Goal: Information Seeking & Learning: Compare options

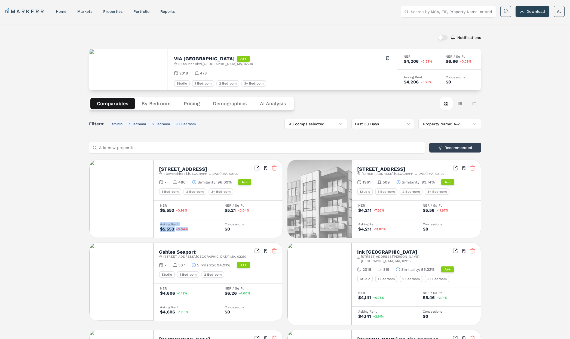
drag, startPoint x: 192, startPoint y: 229, endPoint x: 163, endPoint y: 222, distance: 29.2
click at [163, 222] on div "Asking Rent $5,553 -0.04%" at bounding box center [185, 228] width 64 height 19
click at [461, 103] on button "Table view" at bounding box center [459, 103] width 13 height 13
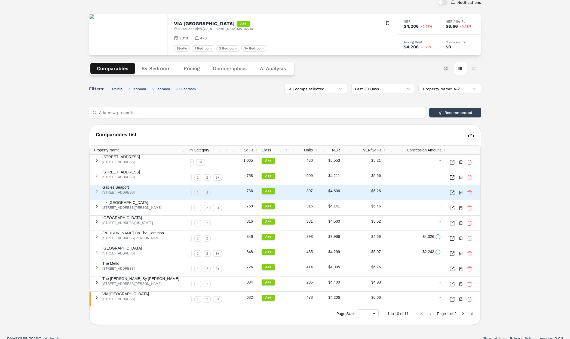
scroll to position [37, 0]
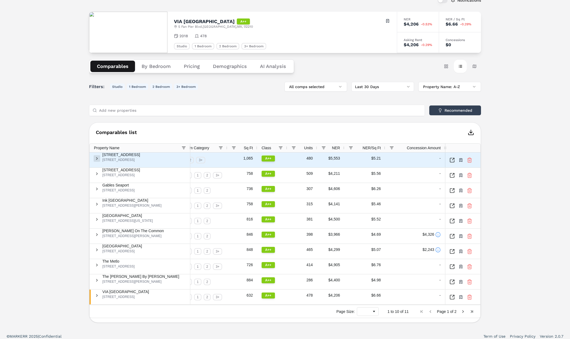
click at [99, 160] on span at bounding box center [97, 158] width 4 height 4
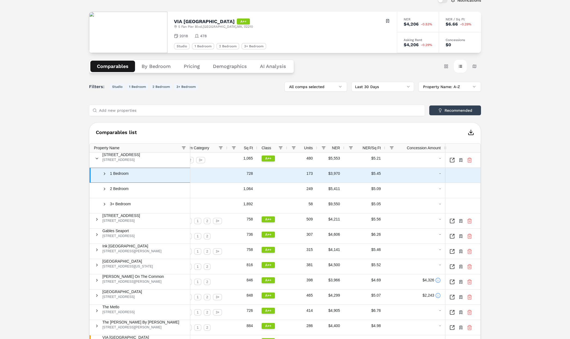
click at [110, 176] on span "1 Bedroom" at bounding box center [140, 173] width 91 height 11
click at [107, 176] on span at bounding box center [104, 174] width 4 height 4
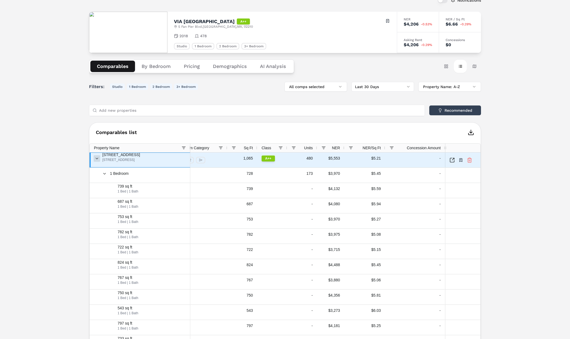
click at [99, 159] on span at bounding box center [97, 158] width 4 height 4
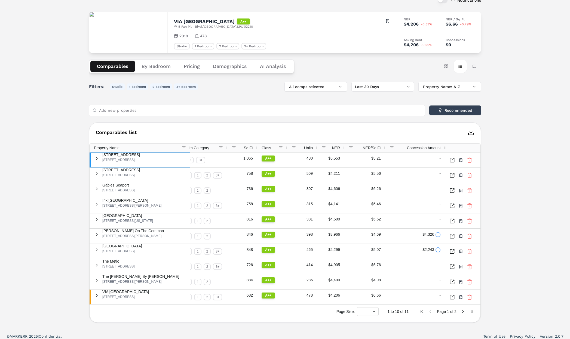
scroll to position [0, 0]
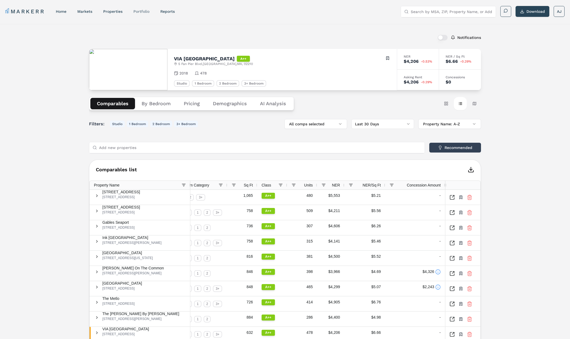
click at [140, 12] on link "Portfolio" at bounding box center [141, 11] width 16 height 4
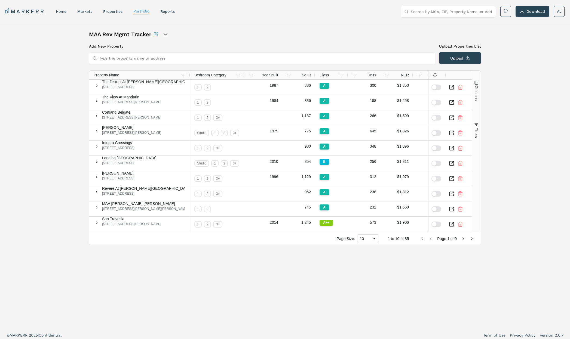
click at [473, 103] on button "Columns" at bounding box center [476, 90] width 9 height 39
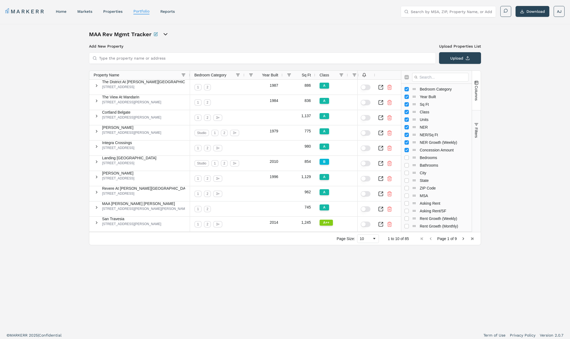
click at [477, 110] on button "Columns" at bounding box center [476, 90] width 9 height 39
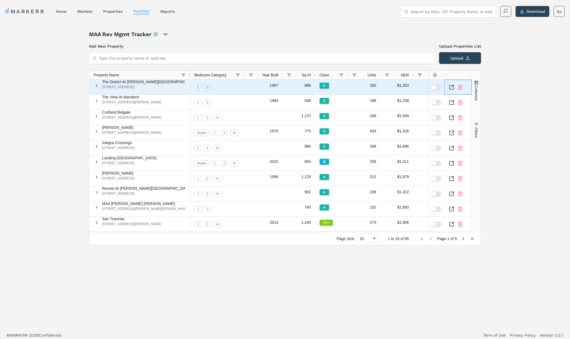
click at [453, 87] on icon "Inspect Comparable" at bounding box center [452, 86] width 2 height 2
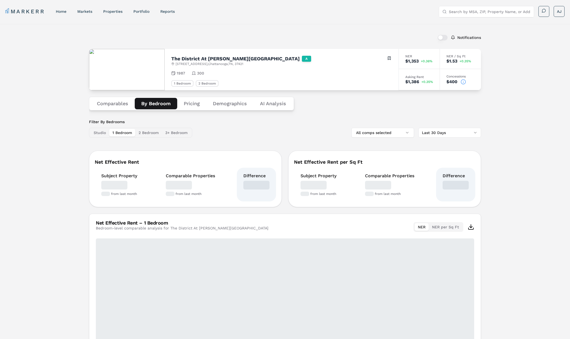
click at [163, 106] on button "By Bedroom" at bounding box center [156, 103] width 42 height 11
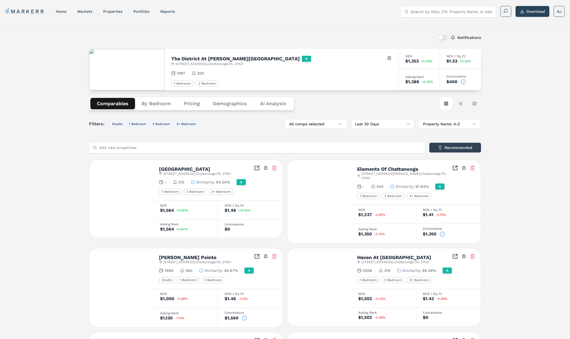
click at [126, 103] on button "Comparables" at bounding box center [112, 103] width 45 height 11
click at [459, 105] on button "Table view" at bounding box center [459, 103] width 13 height 13
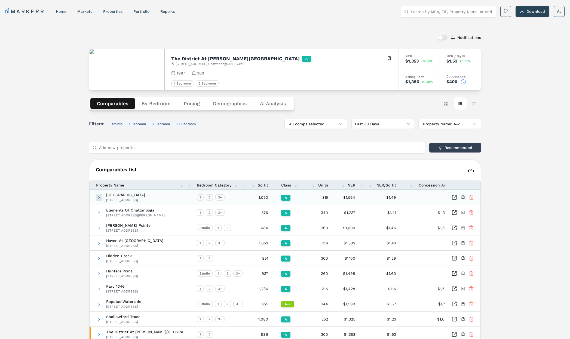
click at [97, 197] on span at bounding box center [99, 198] width 4 height 4
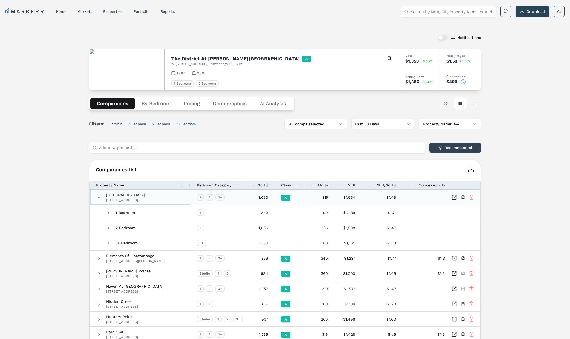
click at [97, 197] on span at bounding box center [99, 198] width 4 height 4
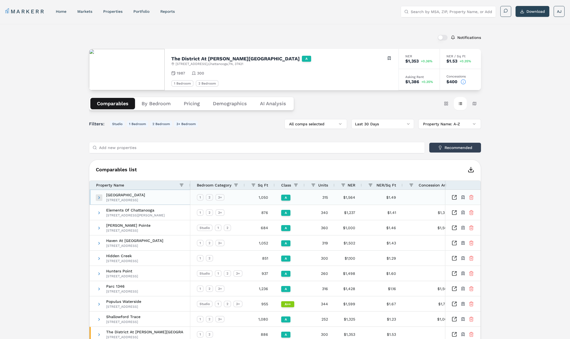
scroll to position [1, 0]
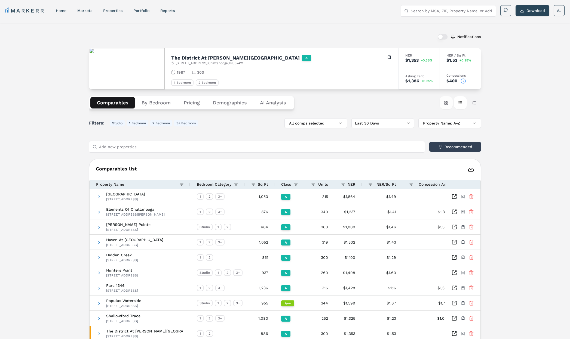
click at [441, 101] on button "Card view" at bounding box center [445, 102] width 13 height 13
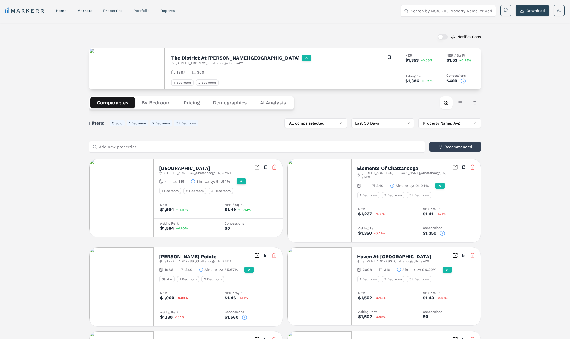
click at [144, 11] on link "Portfolio" at bounding box center [141, 10] width 16 height 4
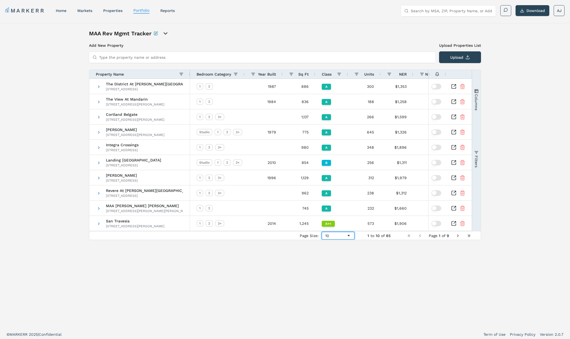
drag, startPoint x: 341, startPoint y: 236, endPoint x: 344, endPoint y: 237, distance: 3.4
click at [344, 237] on div "10" at bounding box center [335, 236] width 21 height 4
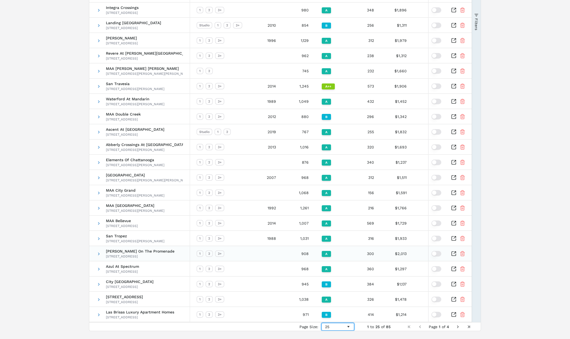
scroll to position [151, 0]
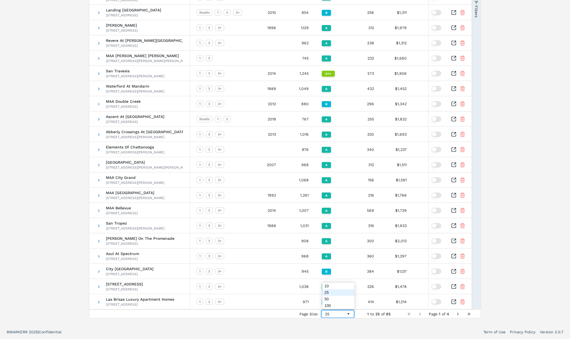
click at [344, 314] on div "25" at bounding box center [335, 314] width 21 height 4
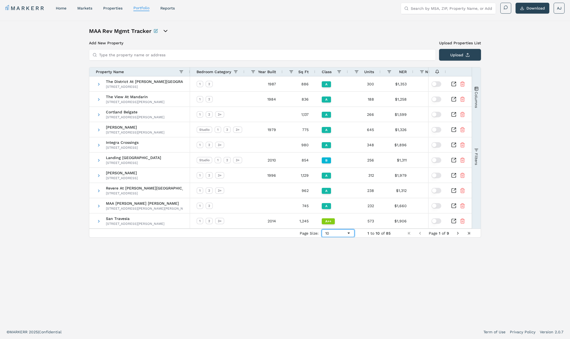
scroll to position [3, 0]
click at [350, 236] on div "10" at bounding box center [338, 234] width 33 height 8
click at [424, 263] on div "MAA Rev Mgmt Tracker Add New Property Upload Properties List Type the property …" at bounding box center [285, 172] width 392 height 291
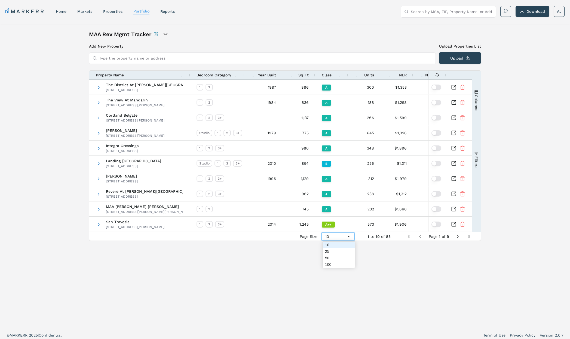
drag, startPoint x: 345, startPoint y: 234, endPoint x: 347, endPoint y: 232, distance: 3.7
click at [346, 234] on div "10" at bounding box center [335, 236] width 21 height 4
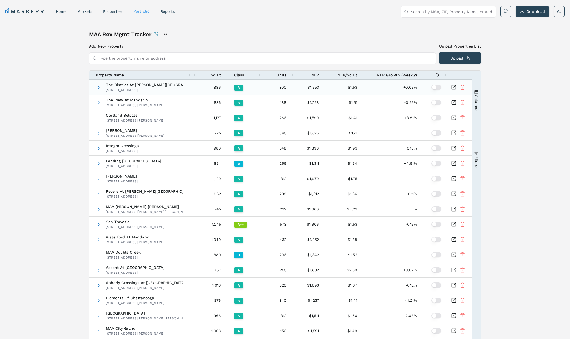
scroll to position [0, 143]
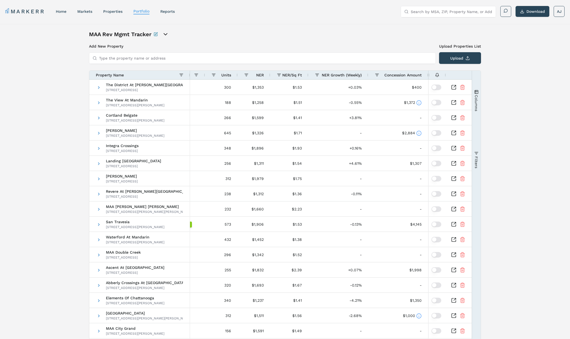
click at [478, 98] on span "Columns" at bounding box center [476, 103] width 4 height 16
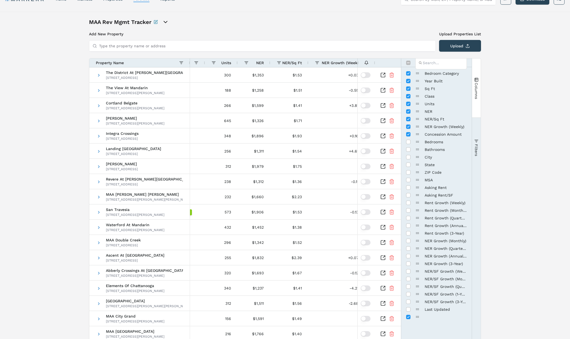
scroll to position [0, 0]
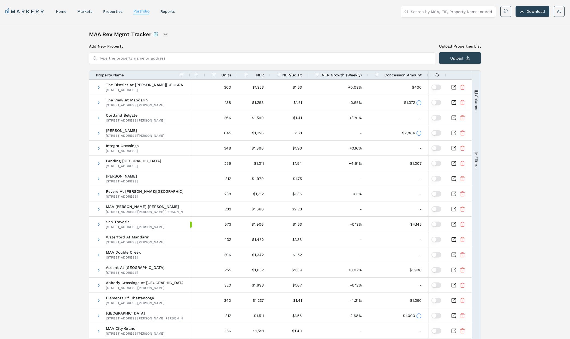
click at [478, 98] on button "Columns" at bounding box center [476, 100] width 9 height 59
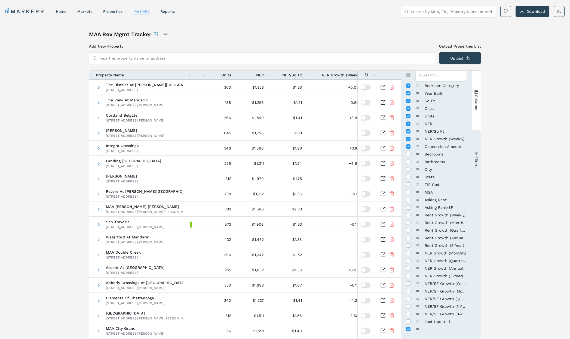
click at [476, 102] on span "Columns" at bounding box center [476, 103] width 4 height 16
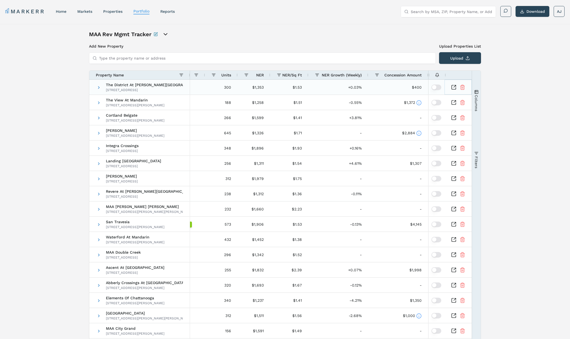
click at [452, 87] on icon "Inspect Comparable" at bounding box center [453, 87] width 5 height 5
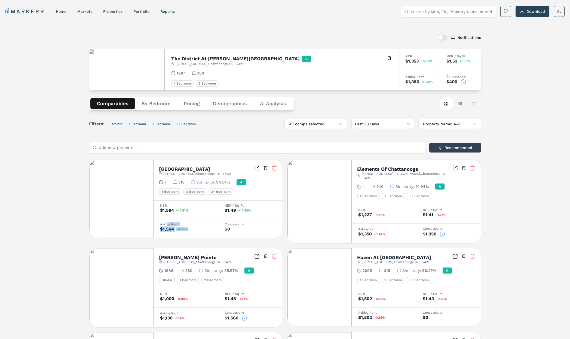
drag, startPoint x: 184, startPoint y: 228, endPoint x: 182, endPoint y: 224, distance: 4.5
click at [168, 225] on div "Asking Rent $1,564 +4.80%" at bounding box center [185, 228] width 64 height 19
click at [461, 103] on button "Table view" at bounding box center [459, 103] width 13 height 13
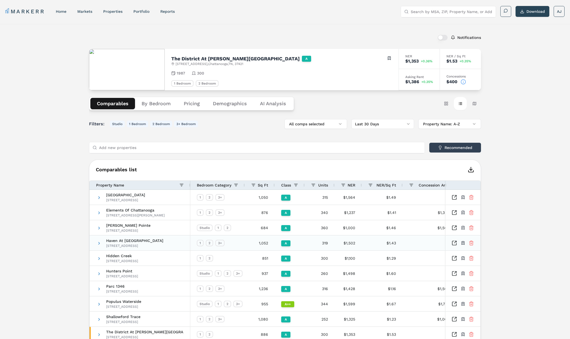
scroll to position [0, 17]
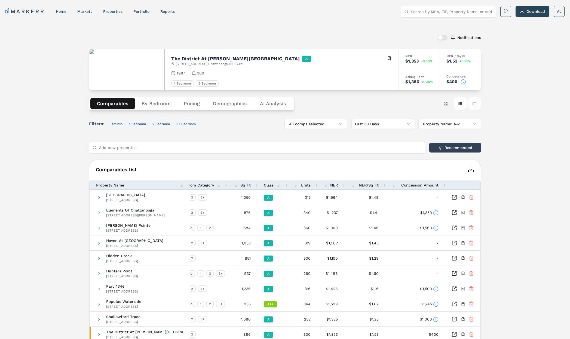
drag, startPoint x: 474, startPoint y: 104, endPoint x: 472, endPoint y: 109, distance: 6.2
click at [474, 104] on button "Map view" at bounding box center [474, 103] width 13 height 13
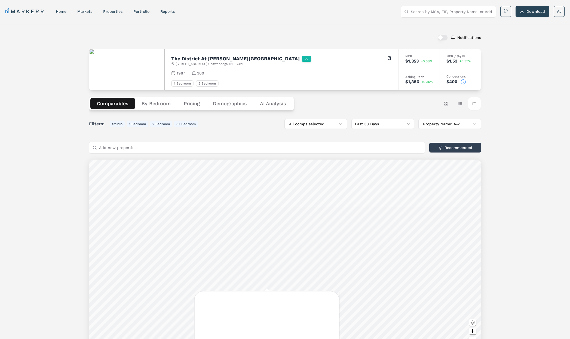
scroll to position [39, 0]
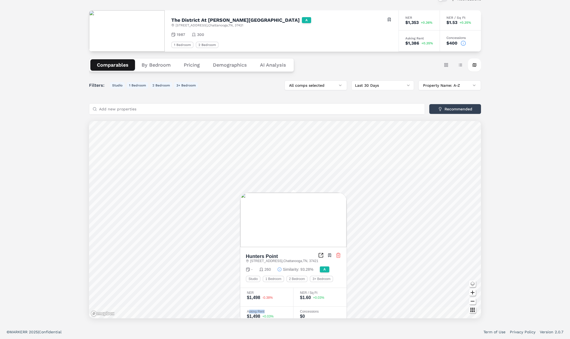
drag, startPoint x: 272, startPoint y: 313, endPoint x: 265, endPoint y: 308, distance: 8.3
click at [249, 310] on div "Asking Rent $1,498 +0.03%" at bounding box center [266, 316] width 53 height 19
click at [521, 141] on div "Notifications The District At [PERSON_NAME][GEOGRAPHIC_DATA] A [STREET_ADDRESS]…" at bounding box center [285, 155] width 570 height 340
click at [458, 108] on button "Recommended" at bounding box center [455, 109] width 52 height 10
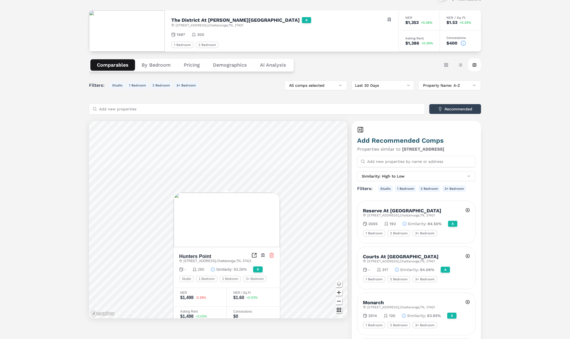
scroll to position [36, 0]
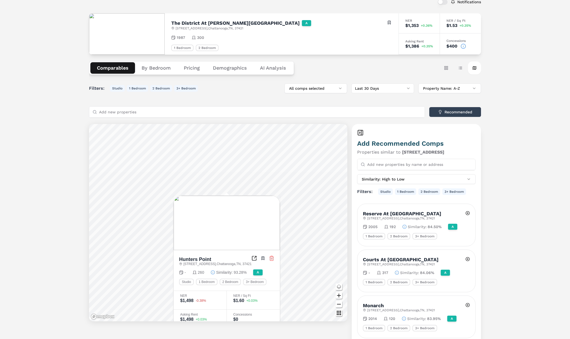
click at [150, 63] on button "By Bedroom" at bounding box center [156, 67] width 42 height 11
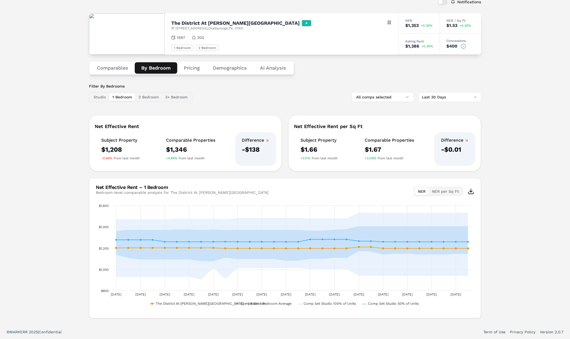
click at [64, 141] on div "Notifications The District At [PERSON_NAME][GEOGRAPHIC_DATA] A [STREET_ADDRESS]…" at bounding box center [285, 156] width 570 height 337
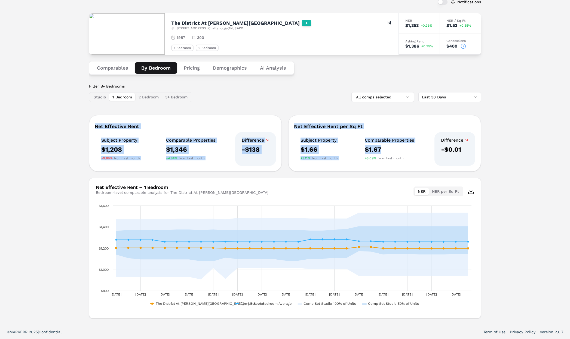
drag, startPoint x: 96, startPoint y: 128, endPoint x: 474, endPoint y: 157, distance: 379.0
click at [465, 157] on div "Net Effective Rent Subject Property $1,208 -0.69% from last month Comparable Pr…" at bounding box center [285, 143] width 392 height 57
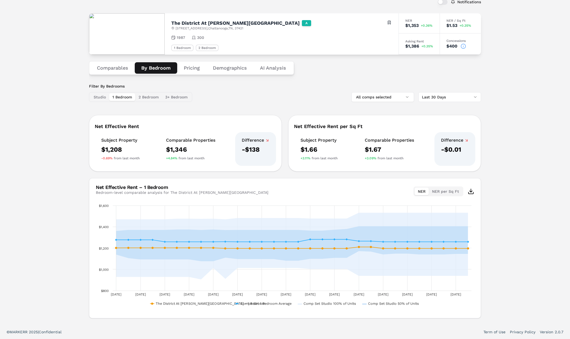
click at [532, 174] on div "Notifications The District At [PERSON_NAME][GEOGRAPHIC_DATA] A [STREET_ADDRESS]…" at bounding box center [285, 156] width 570 height 337
drag, startPoint x: 93, startPoint y: 139, endPoint x: 100, endPoint y: 139, distance: 6.8
click at [94, 139] on div "Net Effective Rent Subject Property $1,208 -0.69% from last month Comparable Pr…" at bounding box center [185, 143] width 193 height 57
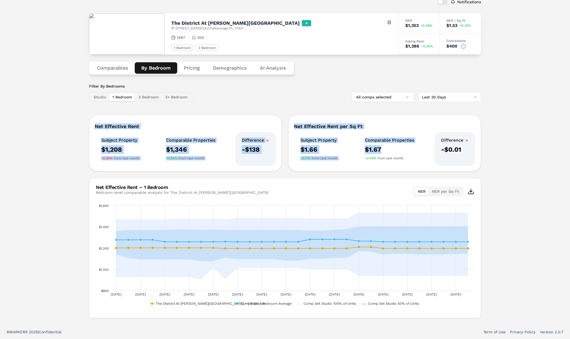
drag, startPoint x: 132, startPoint y: 127, endPoint x: 401, endPoint y: 150, distance: 270.0
click at [400, 150] on div "Net Effective Rent Subject Property $1,208 -0.69% from last month Comparable Pr…" at bounding box center [285, 143] width 392 height 57
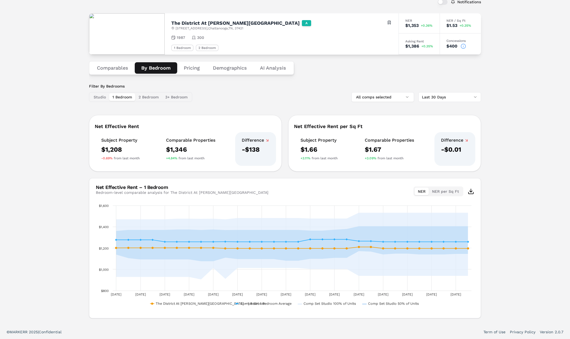
click at [514, 166] on div "Notifications The District At [PERSON_NAME][GEOGRAPHIC_DATA] A [STREET_ADDRESS]…" at bounding box center [285, 156] width 570 height 337
click at [210, 147] on div "$1,346" at bounding box center [190, 149] width 49 height 9
click at [367, 135] on div "Comparable Properties $1.67 +3.09% from last month" at bounding box center [389, 149] width 62 height 34
click at [519, 246] on div "Notifications The District At [PERSON_NAME][GEOGRAPHIC_DATA] A [STREET_ADDRESS]…" at bounding box center [285, 156] width 570 height 337
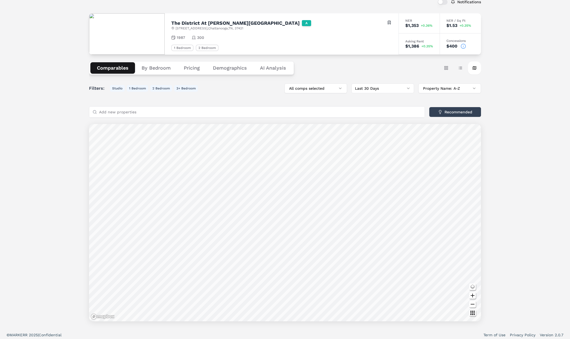
drag, startPoint x: 112, startPoint y: 70, endPoint x: 124, endPoint y: 78, distance: 14.4
click at [113, 70] on button "Comparables" at bounding box center [112, 67] width 45 height 11
click at [447, 69] on button "Card view" at bounding box center [445, 67] width 13 height 13
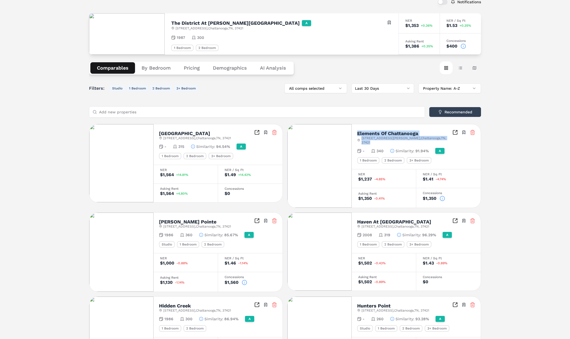
drag, startPoint x: 432, startPoint y: 135, endPoint x: 357, endPoint y: 132, distance: 74.9
click at [357, 132] on div "Elements Of Chattanooga [STREET_ADDRESS][PERSON_NAME] Toggle portfolio menu" at bounding box center [416, 137] width 118 height 15
click at [406, 136] on span "[STREET_ADDRESS][PERSON_NAME]" at bounding box center [406, 140] width 91 height 9
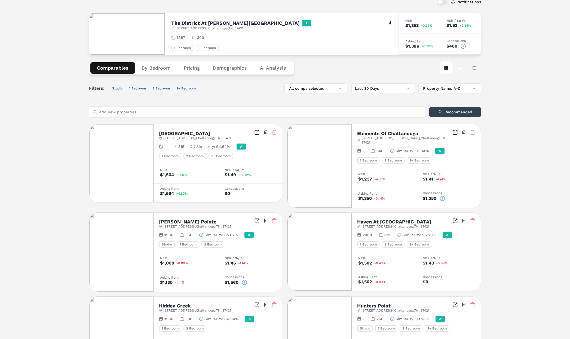
click at [392, 135] on h2 "Elements Of Chattanooga" at bounding box center [387, 133] width 61 height 5
click at [384, 138] on span "[STREET_ADDRESS][PERSON_NAME]" at bounding box center [406, 140] width 91 height 9
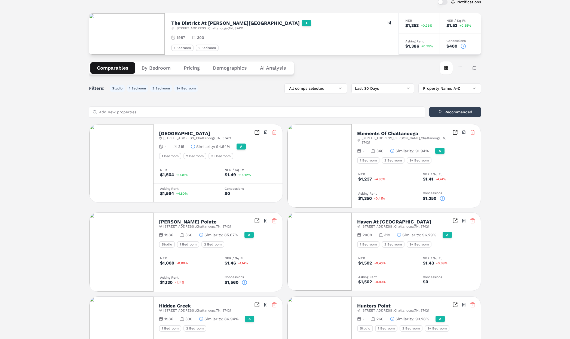
click at [372, 133] on h2 "Elements Of Chattanooga" at bounding box center [387, 133] width 61 height 5
click at [419, 139] on span "[STREET_ADDRESS][PERSON_NAME]" at bounding box center [406, 140] width 91 height 9
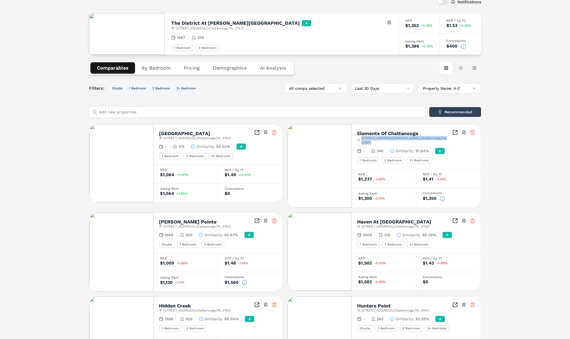
click at [419, 139] on span "[STREET_ADDRESS][PERSON_NAME]" at bounding box center [406, 140] width 91 height 9
click at [380, 134] on h2 "Elements Of Chattanooga" at bounding box center [387, 133] width 61 height 5
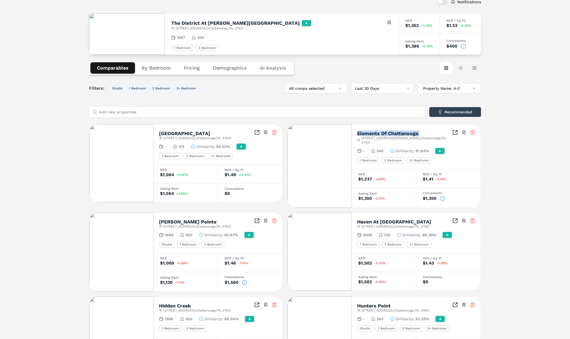
click at [380, 134] on h2 "Elements Of Chattanooga" at bounding box center [387, 133] width 61 height 5
click at [379, 130] on div "Elements Of Chattanooga [STREET_ADDRESS][PERSON_NAME] Toggle portfolio menu" at bounding box center [416, 137] width 118 height 15
click at [374, 139] on span "[STREET_ADDRESS][PERSON_NAME]" at bounding box center [406, 140] width 91 height 9
click at [385, 132] on h2 "Elements Of Chattanooga" at bounding box center [387, 133] width 61 height 5
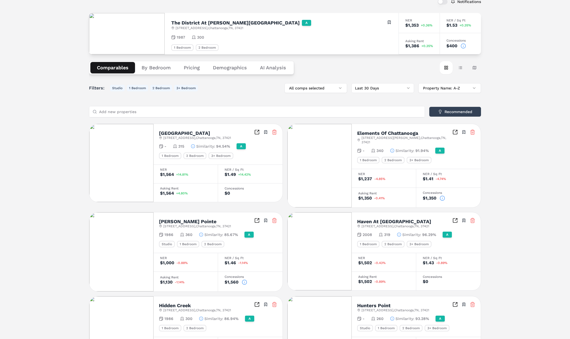
drag, startPoint x: 502, startPoint y: 122, endPoint x: 505, endPoint y: 121, distance: 3.4
click at [502, 122] on div "Notifications The District At [PERSON_NAME][GEOGRAPHIC_DATA] A [STREET_ADDRESS]…" at bounding box center [285, 268] width 570 height 561
click at [458, 110] on button "Recommended" at bounding box center [455, 112] width 52 height 10
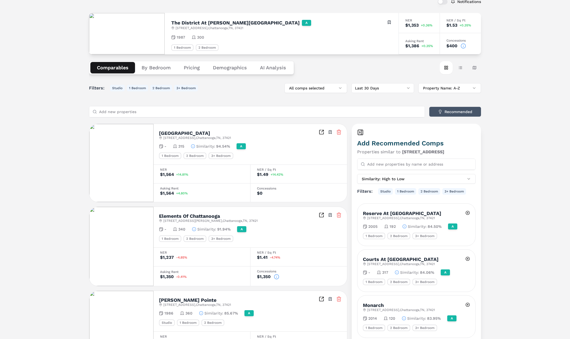
click at [463, 111] on button "Recommended" at bounding box center [455, 112] width 52 height 10
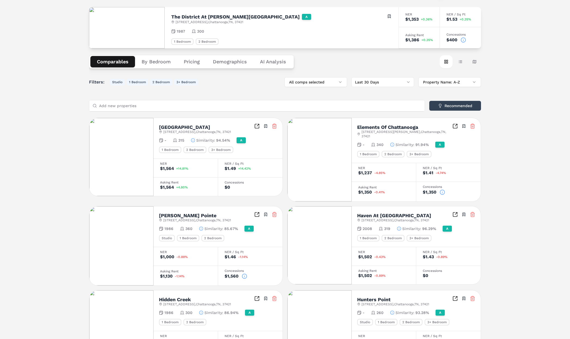
scroll to position [44, 0]
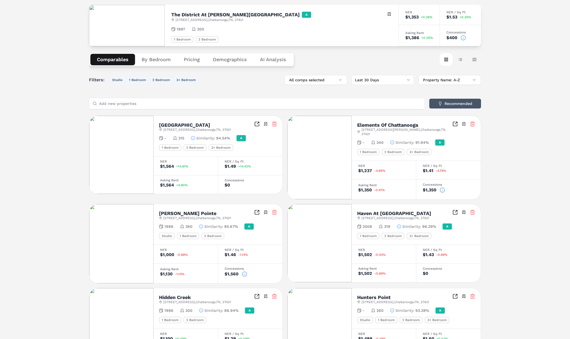
click at [447, 102] on button "Recommended" at bounding box center [455, 104] width 52 height 10
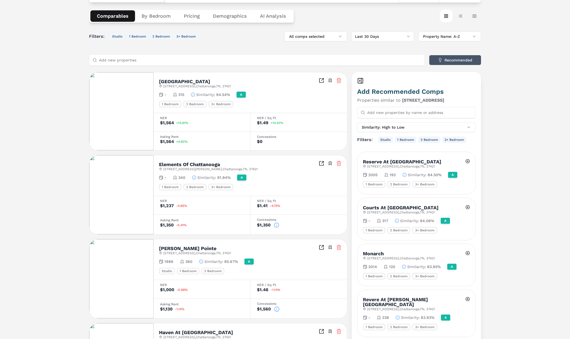
click at [454, 61] on button "Recommended" at bounding box center [455, 60] width 52 height 10
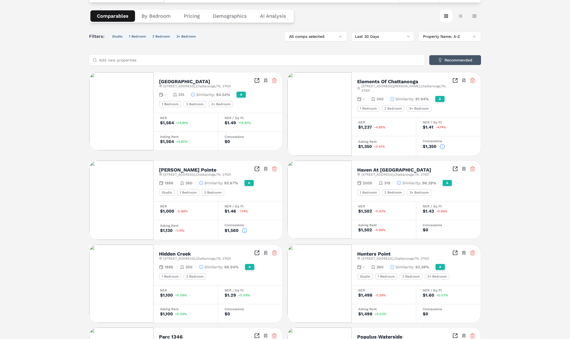
scroll to position [88, 0]
click at [153, 13] on div "Notifications The District At [PERSON_NAME][GEOGRAPHIC_DATA] A [STREET_ADDRESS]…" at bounding box center [285, 217] width 392 height 548
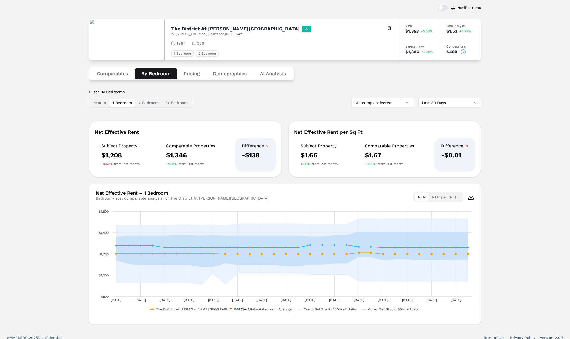
scroll to position [31, 0]
click at [312, 108] on div "Filter By Bedrooms Studio 1 Bedroom 2 Bedroom 3+ Bedroom All comps selected Las…" at bounding box center [285, 205] width 392 height 235
drag, startPoint x: 129, startPoint y: 166, endPoint x: 159, endPoint y: 165, distance: 29.9
click at [158, 166] on div "Subject Property $1,208 -0.69% from last month Comparable Properties $1,346 +4.…" at bounding box center [185, 154] width 181 height 34
click at [451, 102] on html "MARKERR home markets properties Portfolio reports Search by MSA, ZIP, Property …" at bounding box center [285, 156] width 570 height 375
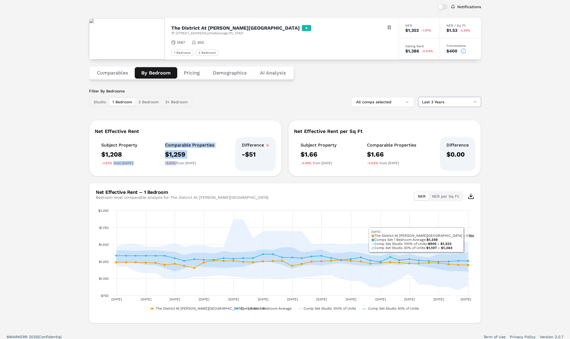
scroll to position [35, 0]
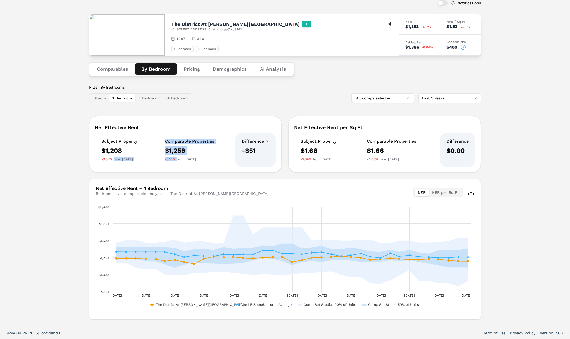
click at [450, 99] on html "MARKERR home markets properties Portfolio reports Search by MSA, ZIP, Property …" at bounding box center [285, 152] width 570 height 375
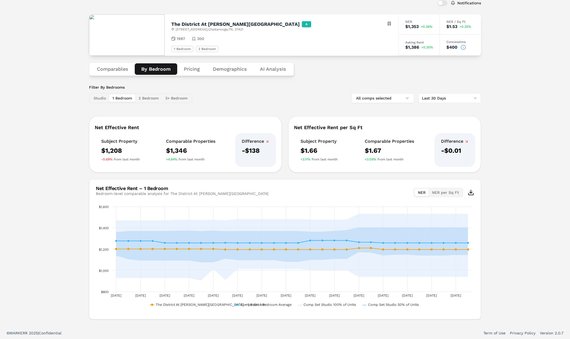
drag, startPoint x: 148, startPoint y: 154, endPoint x: 140, endPoint y: 142, distance: 14.2
click at [149, 154] on div "Subject Property $1,208 -0.69% from last month Comparable Properties $1,346 +4.…" at bounding box center [185, 150] width 181 height 34
drag, startPoint x: 443, startPoint y: 195, endPoint x: 412, endPoint y: 194, distance: 31.9
click at [443, 195] on button "NER per Sq Ft" at bounding box center [444, 192] width 33 height 8
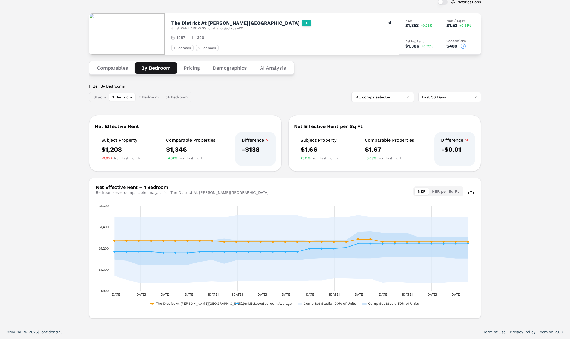
click at [424, 193] on button "NER" at bounding box center [421, 192] width 14 height 8
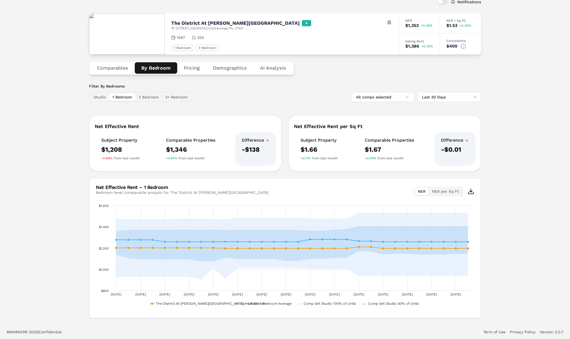
drag, startPoint x: 440, startPoint y: 192, endPoint x: 422, endPoint y: 192, distance: 18.2
click at [440, 192] on button "NER per Sq Ft" at bounding box center [444, 192] width 33 height 8
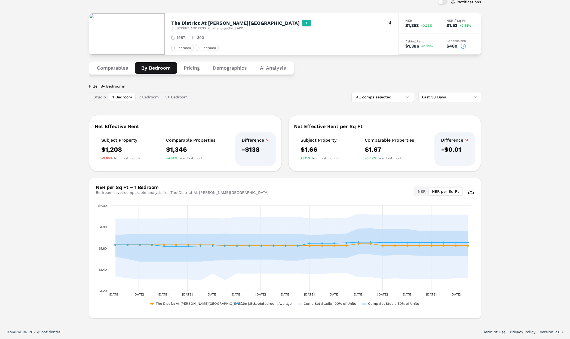
click at [421, 192] on button "NER" at bounding box center [421, 192] width 14 height 8
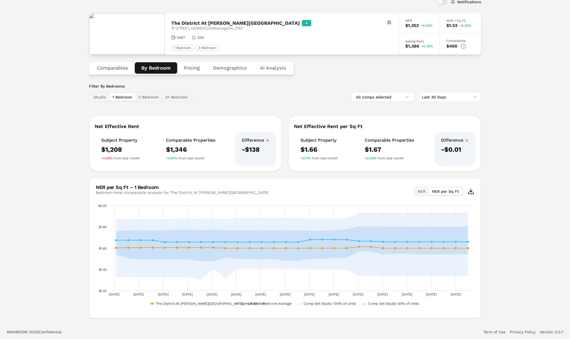
click at [444, 192] on button "NER per Sq Ft" at bounding box center [444, 192] width 33 height 8
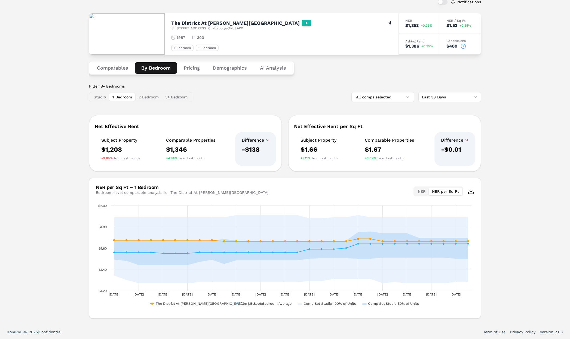
click at [438, 100] on html "MARKERR home markets properties Portfolio reports Search by MSA, ZIP, Property …" at bounding box center [285, 151] width 570 height 375
click at [496, 152] on html "MARKERR home markets properties Portfolio reports Search by MSA, ZIP, Property …" at bounding box center [285, 151] width 570 height 375
click at [440, 101] on html "MARKERR home markets properties Portfolio reports Search by MSA, ZIP, Property …" at bounding box center [285, 151] width 570 height 375
drag, startPoint x: 510, startPoint y: 130, endPoint x: 499, endPoint y: 131, distance: 11.5
click at [510, 130] on html "MARKERR home markets properties Portfolio reports Search by MSA, ZIP, Property …" at bounding box center [285, 151] width 570 height 375
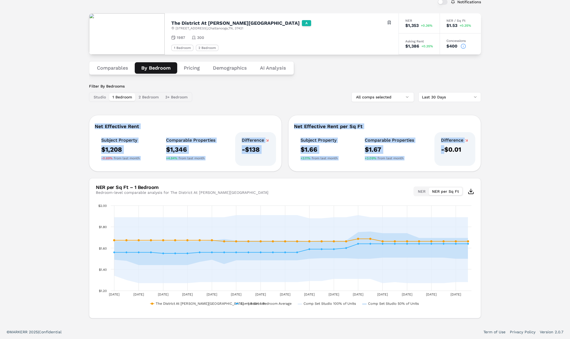
drag, startPoint x: 95, startPoint y: 127, endPoint x: 444, endPoint y: 153, distance: 349.7
click at [444, 153] on div "Net Effective Rent Subject Property $1,208 -0.69% from last month Comparable Pr…" at bounding box center [285, 143] width 392 height 57
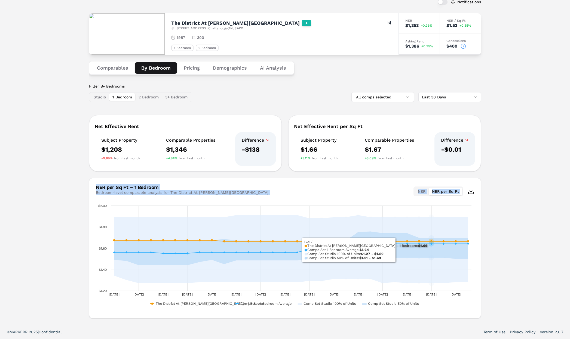
drag, startPoint x: 117, startPoint y: 189, endPoint x: 425, endPoint y: 265, distance: 317.7
click at [424, 265] on div "NER per Sq Ft – 1 Bedroom Bedroom-level comparable analysis for The District At…" at bounding box center [285, 248] width 392 height 140
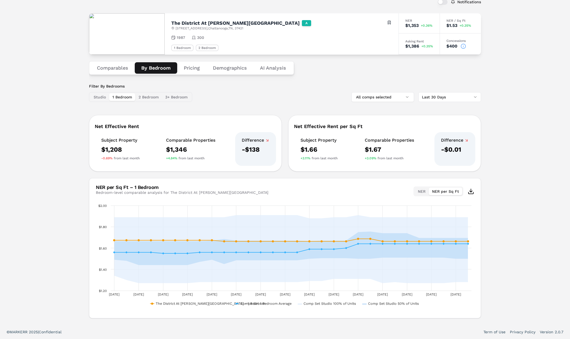
click at [218, 125] on div "Net Effective Rent" at bounding box center [185, 126] width 181 height 5
click at [379, 98] on button "All comps selected" at bounding box center [382, 97] width 63 height 10
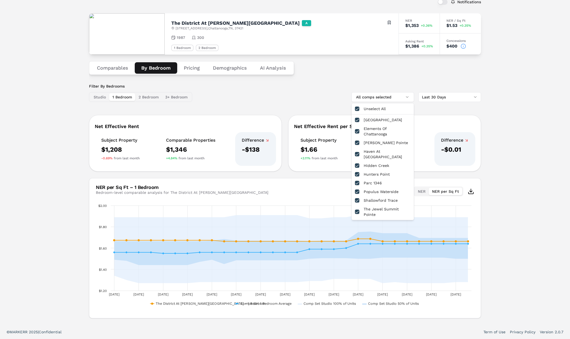
click at [302, 96] on div "Filter By Bedrooms Studio 1 Bedroom 2 Bedroom 3+ Bedroom All comps selected Las…" at bounding box center [285, 93] width 392 height 18
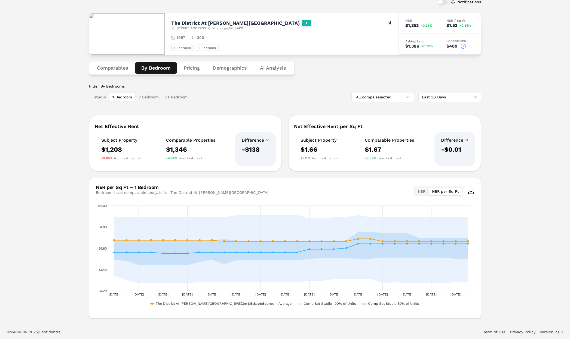
click at [228, 109] on div "Filter By Bedrooms Studio 1 Bedroom 2 Bedroom 3+ Bedroom All comps selected Las…" at bounding box center [285, 201] width 392 height 235
click at [109, 67] on button "Comparables" at bounding box center [112, 67] width 44 height 11
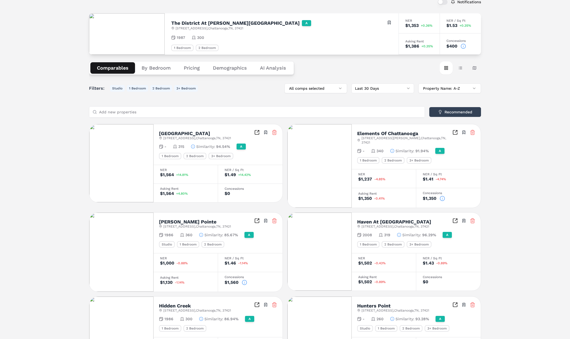
click at [228, 92] on div "Filters: Studio 1 Bedroom 2 Bedroom 3+ Bedroom All comps selected Last 30 Days …" at bounding box center [285, 89] width 392 height 10
drag, startPoint x: 189, startPoint y: 89, endPoint x: 83, endPoint y: 86, distance: 106.1
click at [83, 86] on div "Notifications The District At [PERSON_NAME][GEOGRAPHIC_DATA] A [STREET_ADDRESS]…" at bounding box center [285, 268] width 570 height 561
click at [156, 69] on button "By Bedroom" at bounding box center [156, 67] width 42 height 11
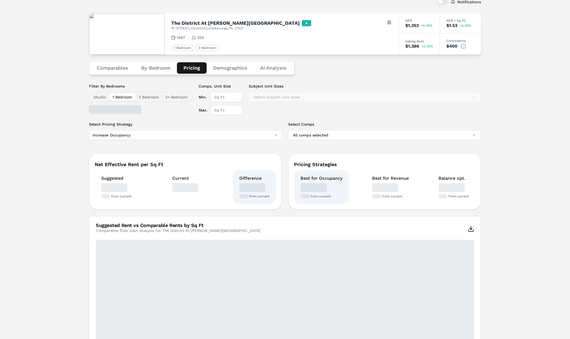
click at [185, 66] on button "Pricing" at bounding box center [192, 67] width 30 height 11
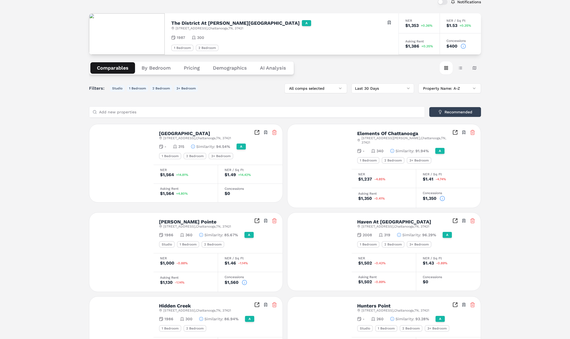
click at [110, 66] on button "Comparables" at bounding box center [112, 67] width 45 height 11
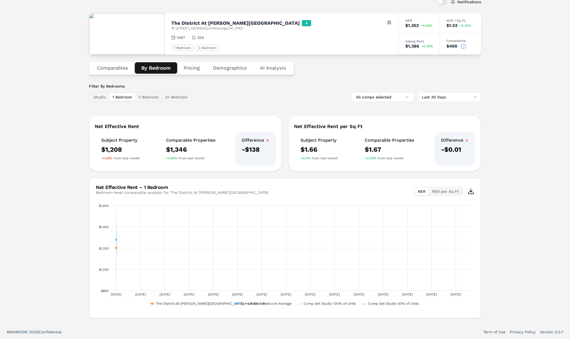
click at [164, 68] on button "By Bedroom" at bounding box center [156, 67] width 42 height 11
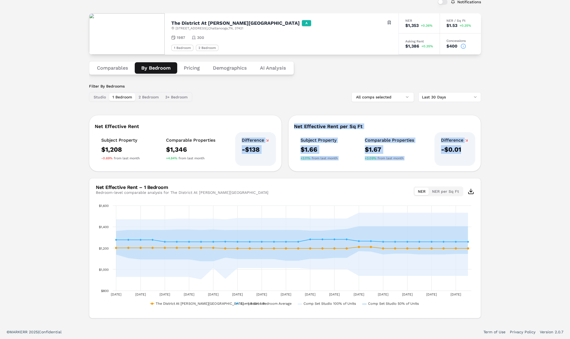
drag, startPoint x: 472, startPoint y: 158, endPoint x: 268, endPoint y: 131, distance: 206.3
click at [273, 132] on div "Net Effective Rent Subject Property $1,208 -0.69% from last month Comparable Pr…" at bounding box center [285, 143] width 392 height 57
drag, startPoint x: 267, startPoint y: 131, endPoint x: 280, endPoint y: 129, distance: 12.8
click at [268, 131] on div "Net Effective Rent Subject Property $1,208 -0.69% from last month Comparable Pr…" at bounding box center [185, 143] width 193 height 57
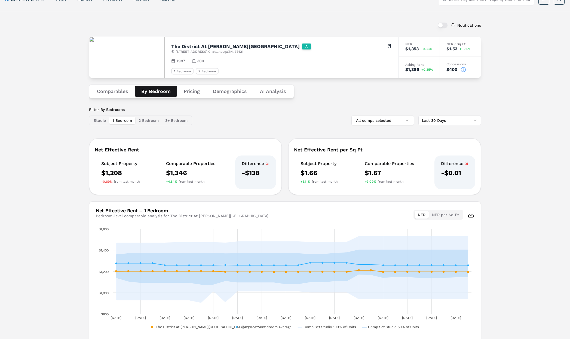
scroll to position [0, 0]
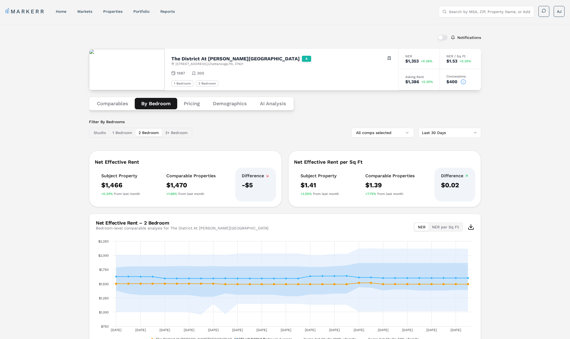
click at [150, 131] on button "2 Bedroom" at bounding box center [148, 133] width 27 height 8
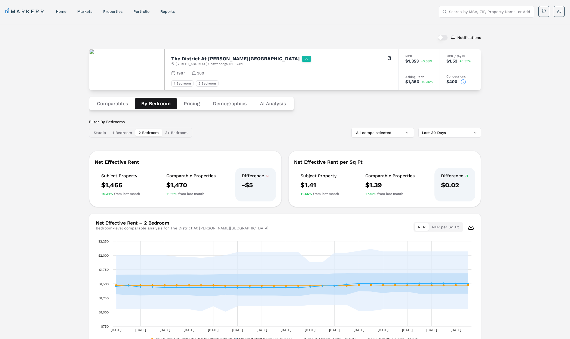
click at [174, 134] on button "3+ Bedroom" at bounding box center [176, 133] width 29 height 8
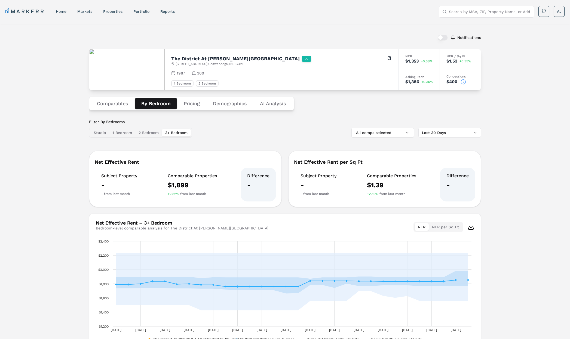
click at [192, 105] on button "Pricing" at bounding box center [191, 103] width 29 height 11
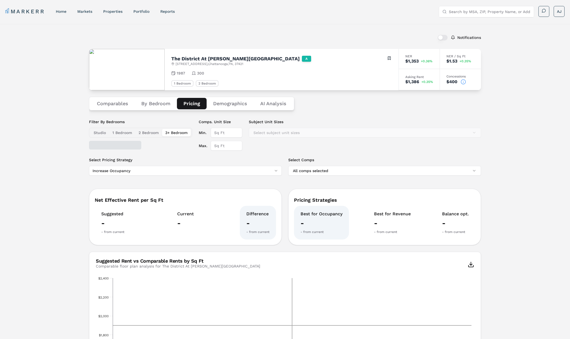
click at [232, 105] on button "Demographics" at bounding box center [229, 103] width 47 height 11
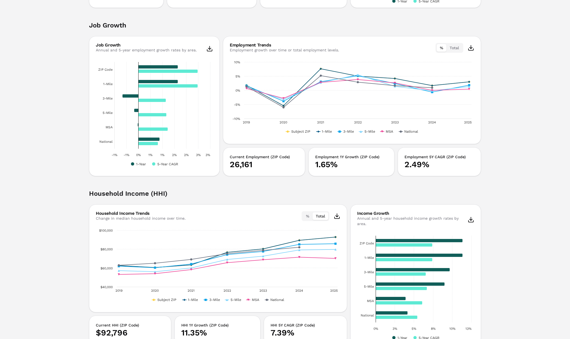
scroll to position [566, 0]
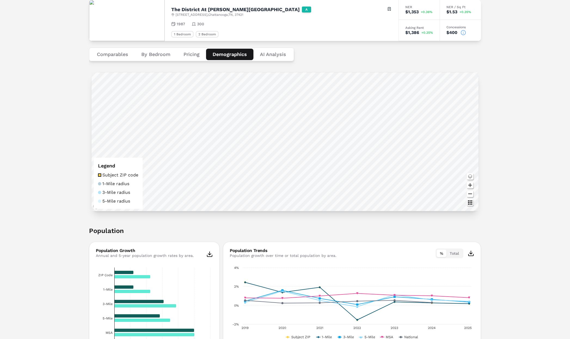
click at [156, 46] on div "Comparables By Bedroom Pricing Demographics AI Analysis" at bounding box center [285, 54] width 392 height 27
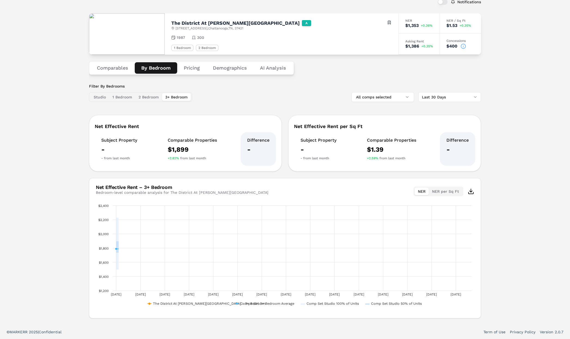
click at [160, 59] on div "Comparables By Bedroom Pricing Demographics AI Analysis" at bounding box center [285, 68] width 392 height 27
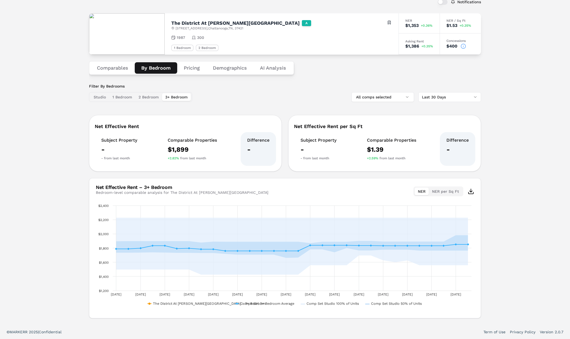
click at [221, 68] on button "Demographics" at bounding box center [229, 67] width 47 height 11
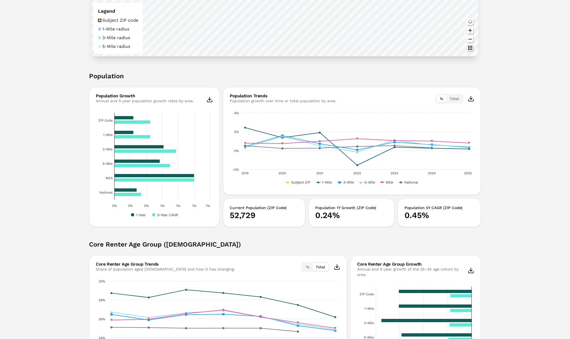
scroll to position [218, 0]
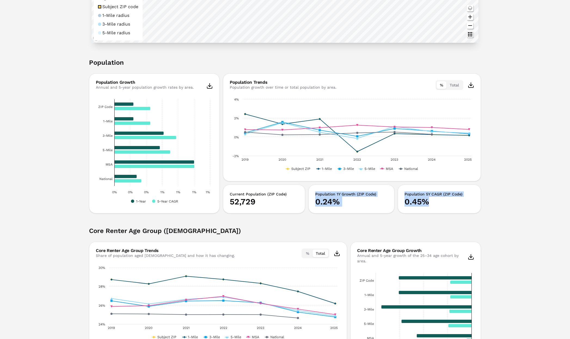
drag, startPoint x: 451, startPoint y: 204, endPoint x: 255, endPoint y: 199, distance: 196.2
click at [253, 201] on div "Current Population (ZIP Code) 52,729 Population 1Y Growth (ZIP Code) 0.24% Popu…" at bounding box center [352, 199] width 258 height 29
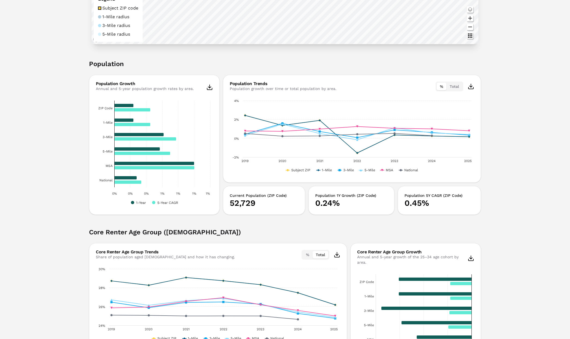
click at [258, 192] on div "Current Population (ZIP Code) 52,729" at bounding box center [264, 200] width 82 height 29
click at [257, 193] on h3 "Current Population (ZIP Code)" at bounding box center [264, 195] width 69 height 5
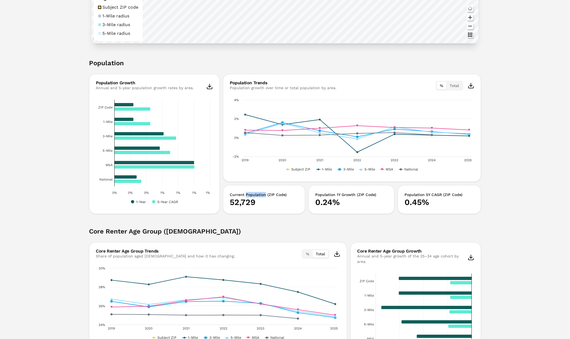
click at [257, 193] on h3 "Current Population (ZIP Code)" at bounding box center [264, 194] width 69 height 5
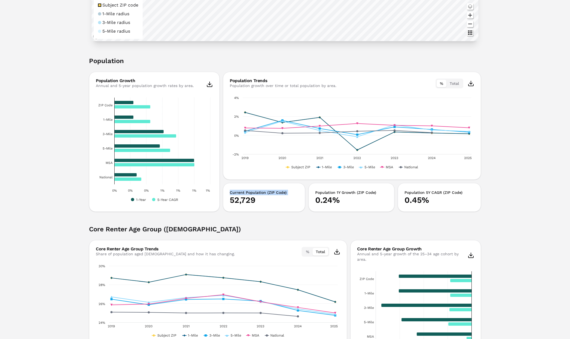
click at [257, 193] on h3 "Current Population (ZIP Code)" at bounding box center [264, 192] width 69 height 5
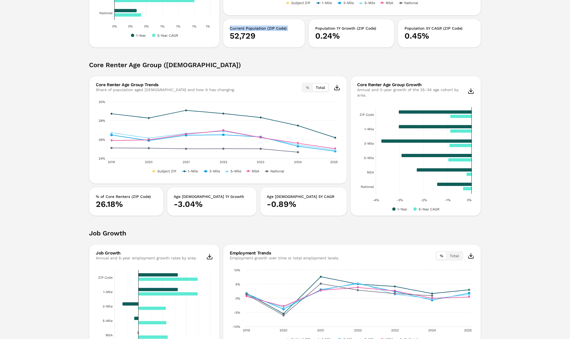
scroll to position [384, 0]
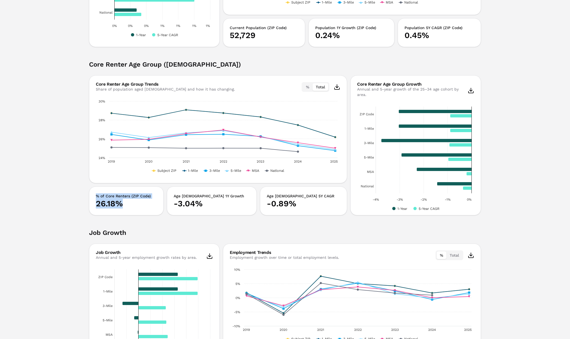
drag, startPoint x: 86, startPoint y: 197, endPoint x: 172, endPoint y: 210, distance: 87.7
click at [172, 210] on div "Notifications The District At [PERSON_NAME][GEOGRAPHIC_DATA] A [STREET_ADDRESS]…" at bounding box center [285, 268] width 570 height 1256
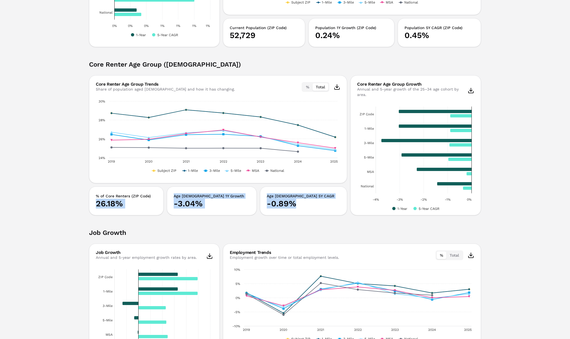
drag, startPoint x: 329, startPoint y: 206, endPoint x: 193, endPoint y: 194, distance: 136.2
click at [176, 196] on div "% of Core Renters (ZIP Code) 26.18% Age [DEMOGRAPHIC_DATA] 1Y Growth -3.04% Age…" at bounding box center [218, 201] width 258 height 29
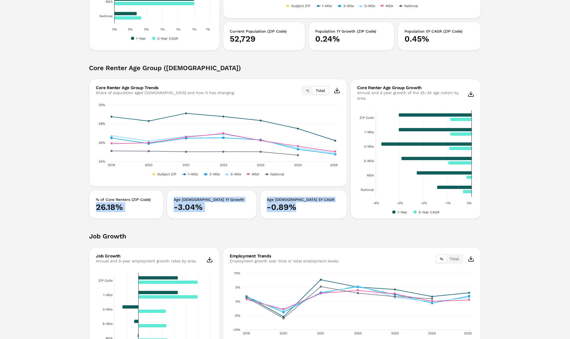
scroll to position [380, 0]
drag, startPoint x: 249, startPoint y: 197, endPoint x: 200, endPoint y: 196, distance: 49.2
click at [249, 197] on h3 "Age [DEMOGRAPHIC_DATA] 1Y Growth" at bounding box center [212, 199] width 76 height 5
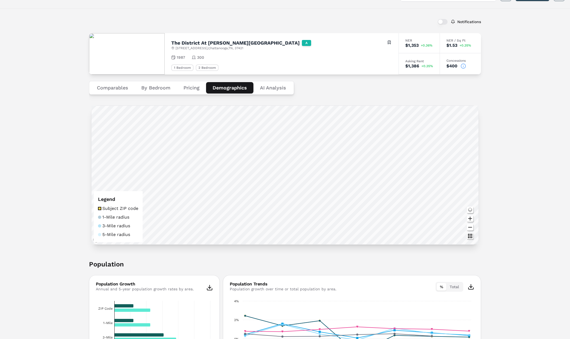
scroll to position [0, 0]
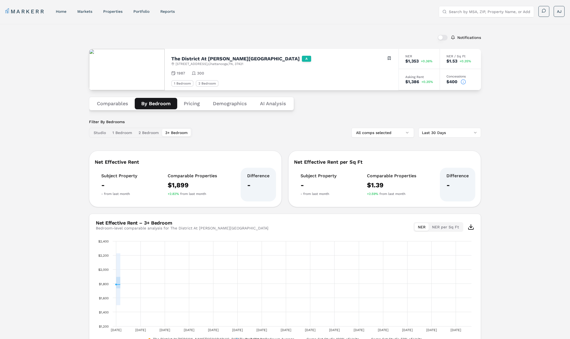
click at [156, 101] on button "By Bedroom" at bounding box center [156, 103] width 42 height 11
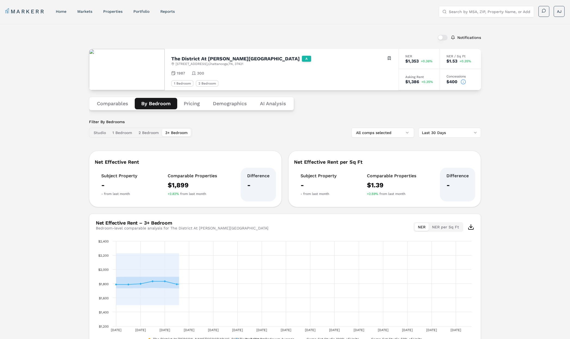
scroll to position [0, 0]
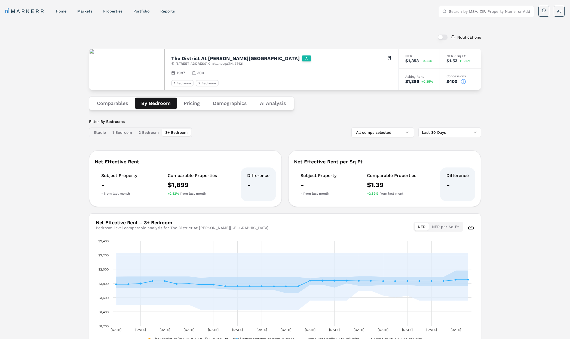
click at [107, 106] on button "Comparables" at bounding box center [112, 103] width 44 height 11
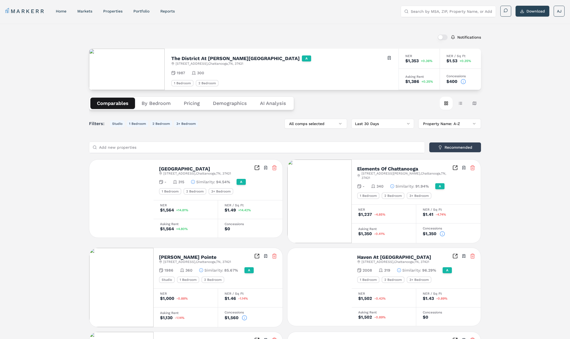
click at [152, 104] on button "By Bedroom" at bounding box center [156, 103] width 42 height 11
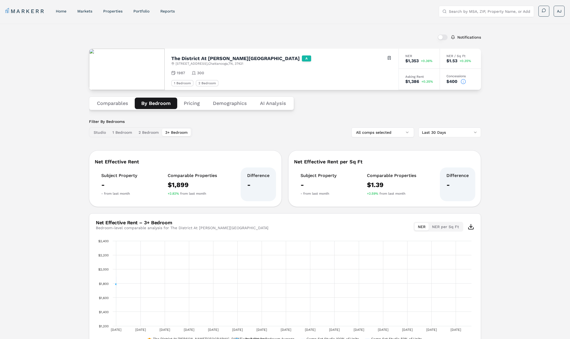
click at [152, 104] on button "By Bedroom" at bounding box center [156, 103] width 42 height 11
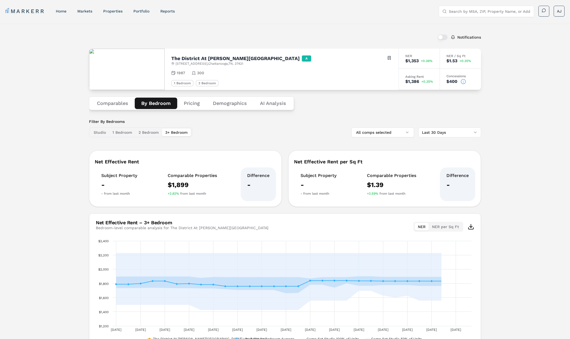
click at [117, 104] on button "Comparables" at bounding box center [112, 103] width 44 height 11
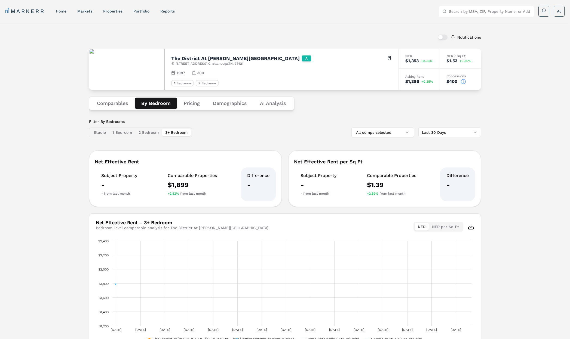
click at [150, 103] on button "By Bedroom" at bounding box center [156, 103] width 42 height 11
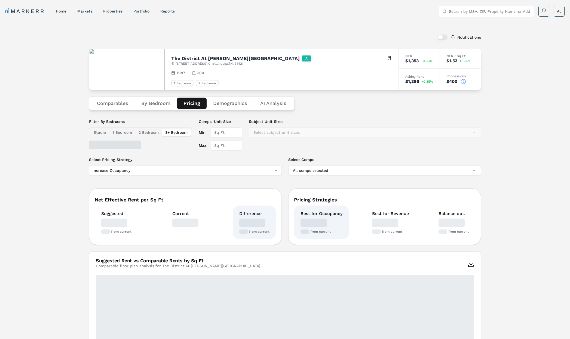
click at [195, 104] on button "Pricing" at bounding box center [192, 103] width 30 height 11
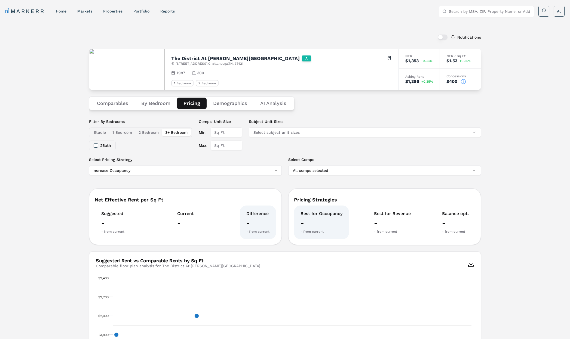
click at [231, 102] on button "Demographics" at bounding box center [229, 103] width 47 height 11
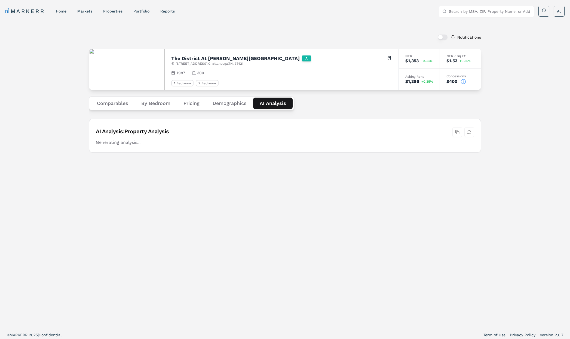
click at [279, 104] on Analysis "AI Analysis" at bounding box center [272, 103] width 39 height 11
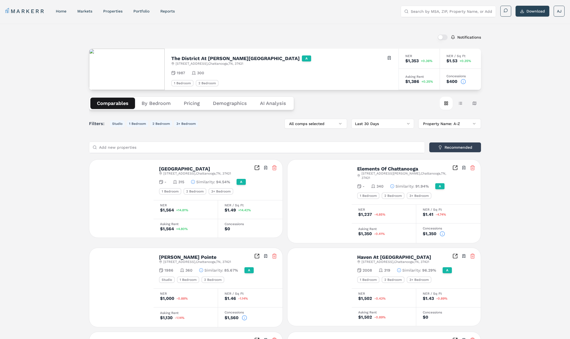
click at [114, 101] on button "Comparables" at bounding box center [112, 103] width 45 height 11
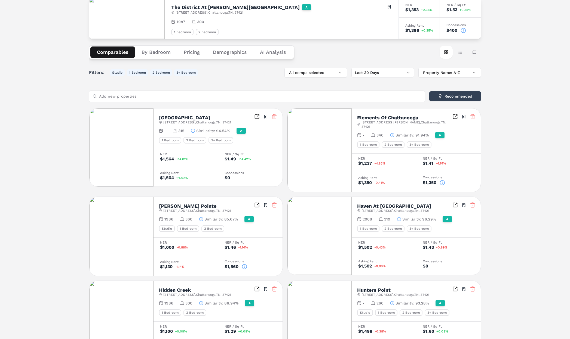
scroll to position [0, 0]
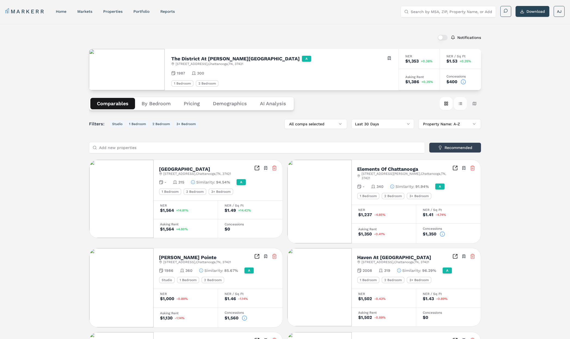
click at [460, 104] on button "Table view" at bounding box center [459, 103] width 13 height 13
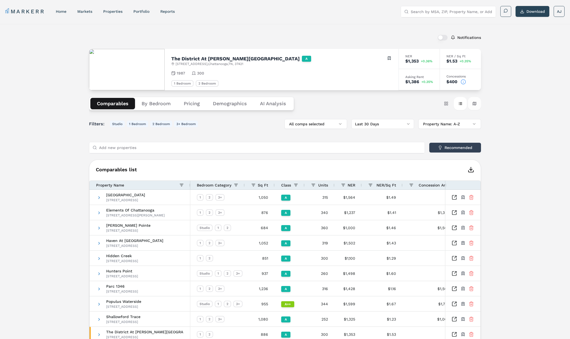
click at [477, 104] on button "Map view" at bounding box center [474, 103] width 13 height 13
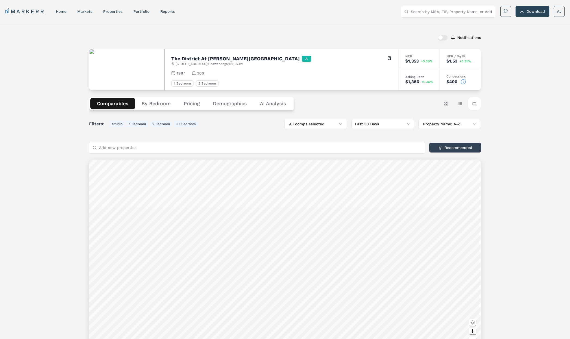
click at [147, 101] on button "By Bedroom" at bounding box center [156, 103] width 42 height 11
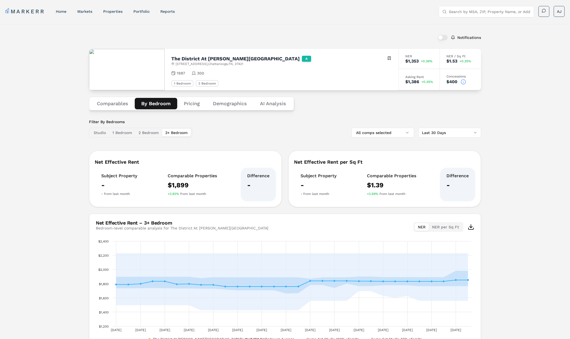
click at [99, 132] on button "Studio" at bounding box center [99, 133] width 19 height 8
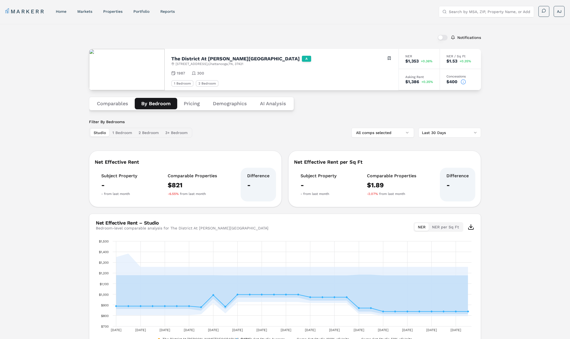
click at [99, 131] on button "Studio" at bounding box center [99, 133] width 19 height 8
drag, startPoint x: 125, startPoint y: 132, endPoint x: 132, endPoint y: 132, distance: 7.3
click at [125, 132] on button "1 Bedroom" at bounding box center [122, 133] width 26 height 8
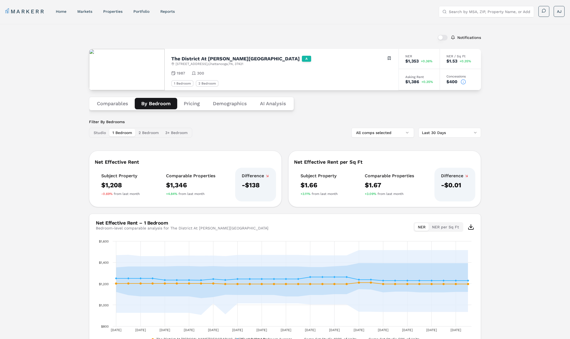
drag, startPoint x: 159, startPoint y: 133, endPoint x: 187, endPoint y: 134, distance: 28.0
click at [162, 133] on div "Studio 1 Bedroom 2 Bedroom 3+ Bedroom" at bounding box center [140, 133] width 103 height 10
click at [194, 133] on div "Filter By Bedrooms Studio 1 Bedroom 2 Bedroom 3+ Bedroom All comps selected Las…" at bounding box center [285, 128] width 392 height 18
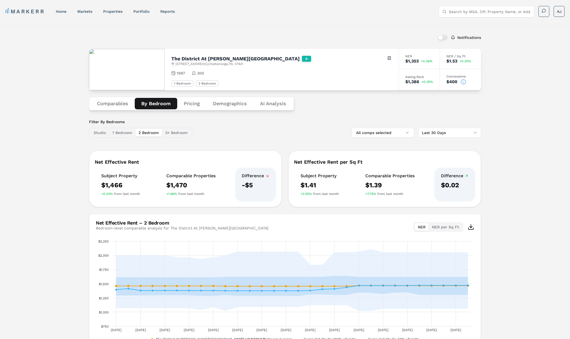
click at [116, 106] on button "Comparables" at bounding box center [112, 103] width 44 height 11
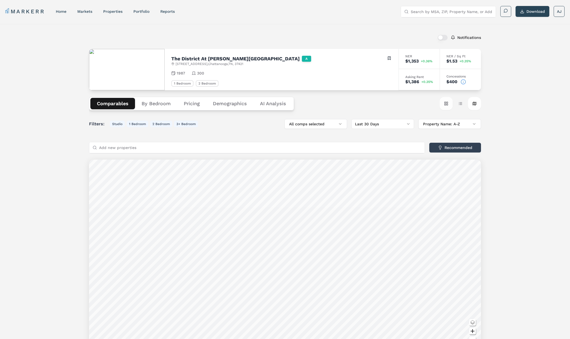
click at [447, 105] on button "Card view" at bounding box center [445, 103] width 13 height 13
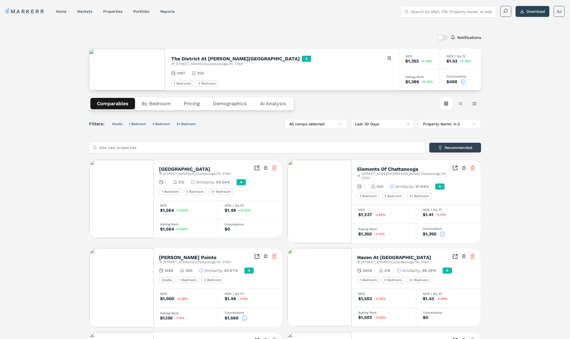
click at [156, 104] on button "By Bedroom" at bounding box center [156, 103] width 42 height 11
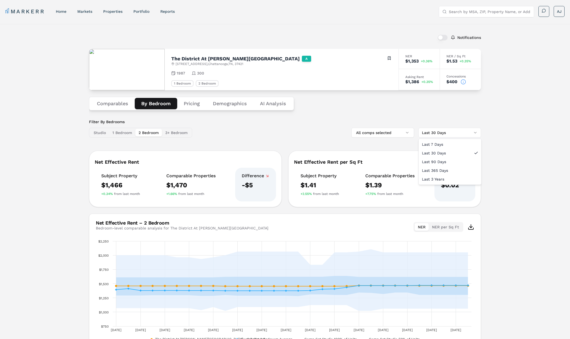
click at [451, 131] on html "MARKERR home markets properties Portfolio reports Search by MSA, ZIP, Property …" at bounding box center [285, 187] width 570 height 375
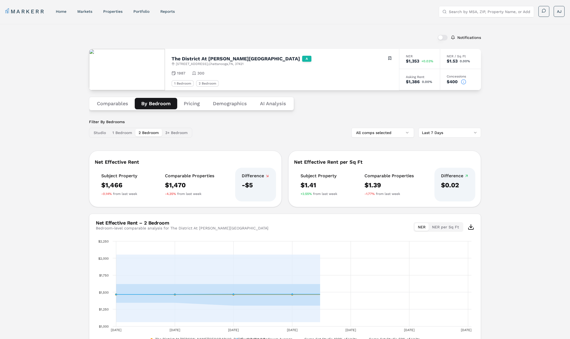
click at [453, 136] on html "MARKERR home markets properties Portfolio reports Search by MSA, ZIP, Property …" at bounding box center [285, 187] width 570 height 375
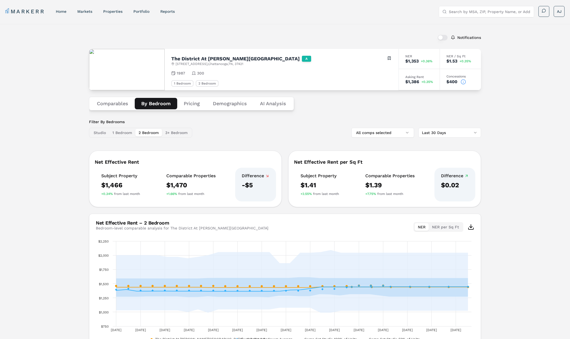
click at [446, 135] on html "MARKERR home markets properties Portfolio reports Search by MSA, ZIP, Property …" at bounding box center [285, 187] width 570 height 375
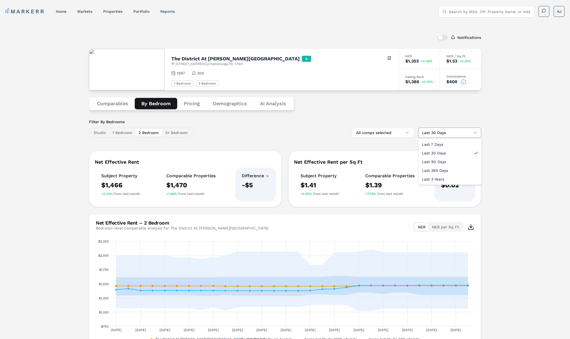
click at [313, 131] on html "MARKERR home markets properties Portfolio reports Search by MSA, ZIP, Property …" at bounding box center [285, 187] width 570 height 375
click at [450, 133] on html "MARKERR home markets properties Portfolio reports Search by MSA, ZIP, Property …" at bounding box center [285, 187] width 570 height 375
click at [258, 126] on html "MARKERR home markets properties Portfolio reports Search by MSA, ZIP, Property …" at bounding box center [285, 187] width 570 height 375
click at [444, 39] on button "button" at bounding box center [442, 37] width 10 height 5
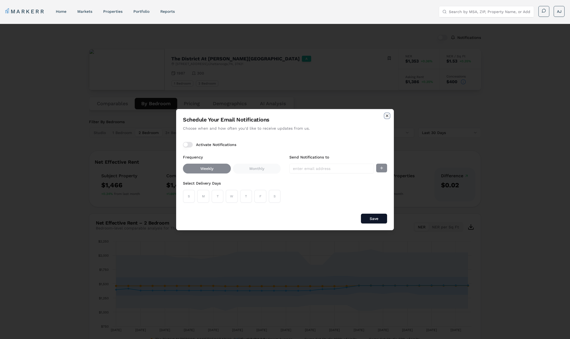
click at [388, 116] on icon "button" at bounding box center [387, 116] width 2 height 2
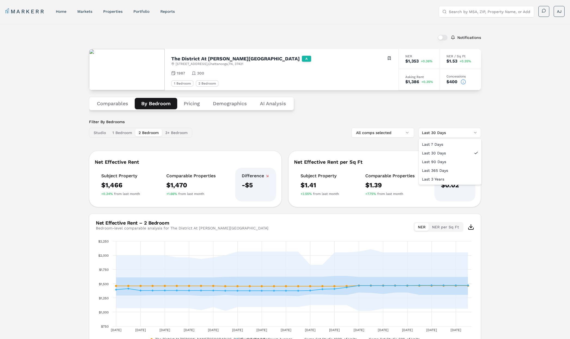
click at [456, 137] on html "MARKERR home markets properties Portfolio reports Search by MSA, ZIP, Property …" at bounding box center [285, 187] width 570 height 375
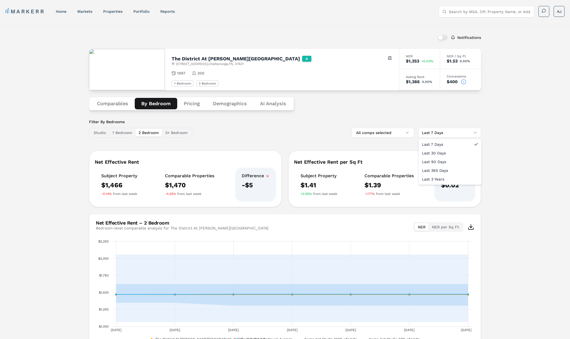
click at [448, 132] on html "MARKERR home markets properties Portfolio reports Search by MSA, ZIP, Property …" at bounding box center [285, 187] width 570 height 375
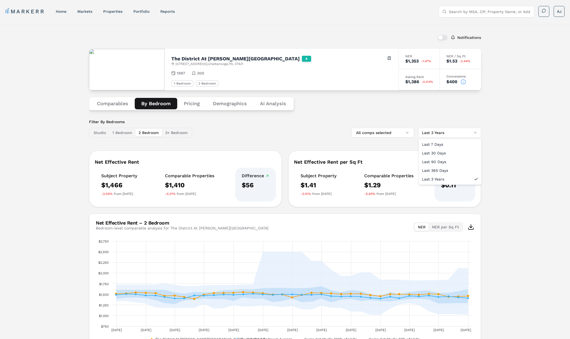
click at [440, 131] on html "MARKERR home markets properties Portfolio reports Search by MSA, ZIP, Property …" at bounding box center [285, 187] width 570 height 375
drag, startPoint x: 431, startPoint y: 150, endPoint x: 433, endPoint y: 144, distance: 5.9
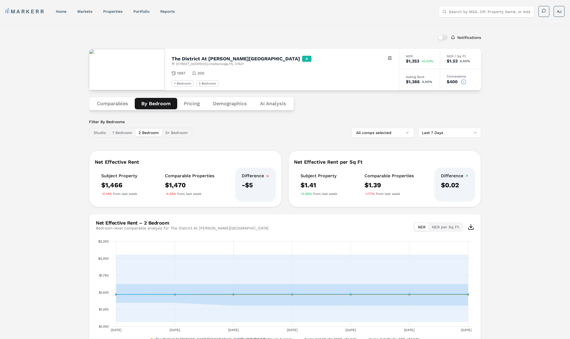
click at [433, 144] on div "Filter By Bedrooms Studio 1 Bedroom 2 Bedroom 3+ Bedroom All comps selected Las…" at bounding box center [285, 236] width 392 height 235
click at [443, 134] on html "MARKERR home markets properties Portfolio reports Search by MSA, ZIP, Property …" at bounding box center [285, 187] width 570 height 375
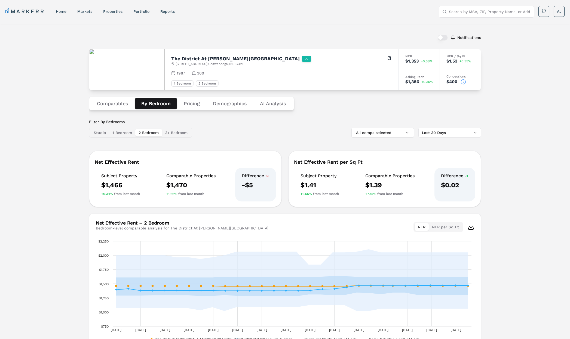
click at [440, 135] on html "MARKERR home markets properties Portfolio reports Search by MSA, ZIP, Property …" at bounding box center [285, 187] width 570 height 375
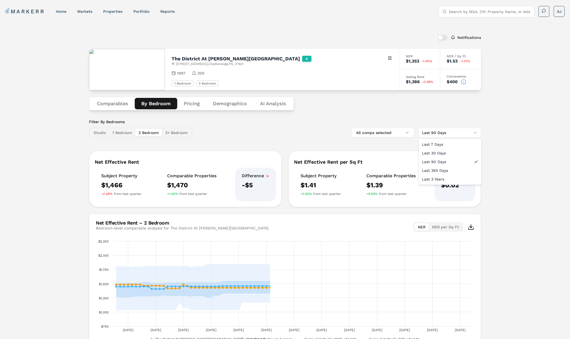
click at [446, 131] on html "MARKERR home markets properties Portfolio reports Search by MSA, ZIP, Property …" at bounding box center [285, 187] width 570 height 375
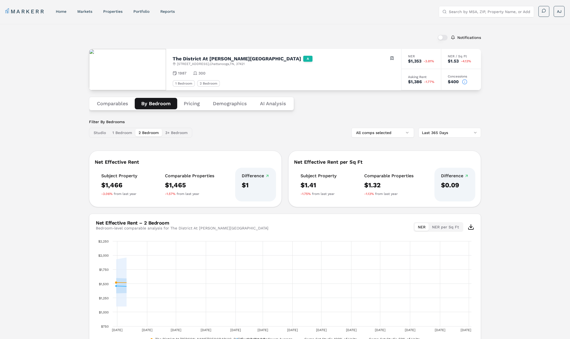
click at [418, 103] on div "Comparables By Bedroom Pricing Demographics AI Analysis" at bounding box center [285, 103] width 392 height 27
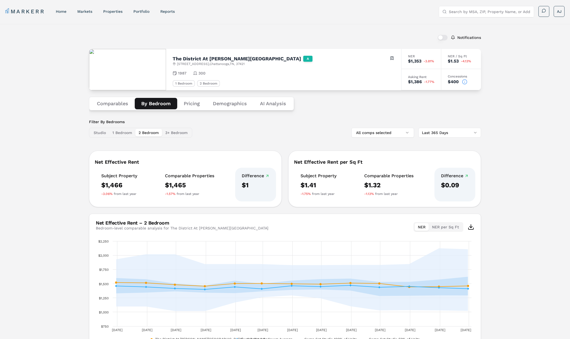
click at [443, 39] on button "button" at bounding box center [442, 37] width 10 height 5
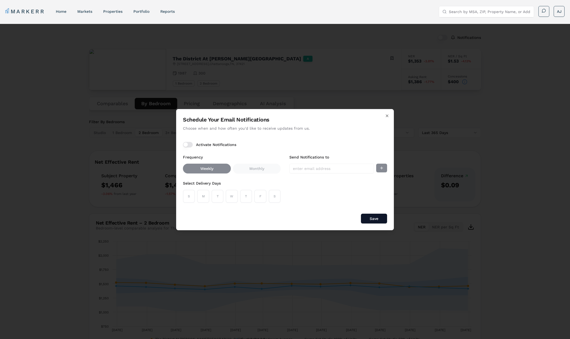
click at [269, 146] on div "Activate Notifications" at bounding box center [285, 144] width 204 height 5
click at [216, 215] on div "Save" at bounding box center [285, 219] width 204 height 10
click at [386, 117] on icon "button" at bounding box center [387, 116] width 4 height 4
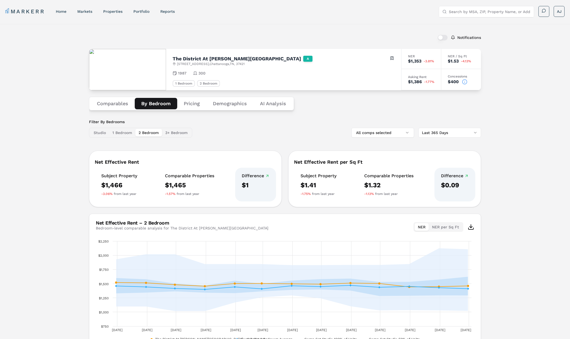
click at [364, 120] on div "Filter By Bedrooms Studio 1 Bedroom 2 Bedroom 3+ Bedroom All comps selected Las…" at bounding box center [285, 128] width 392 height 18
click at [178, 134] on button "3+ Bedroom" at bounding box center [176, 133] width 29 height 8
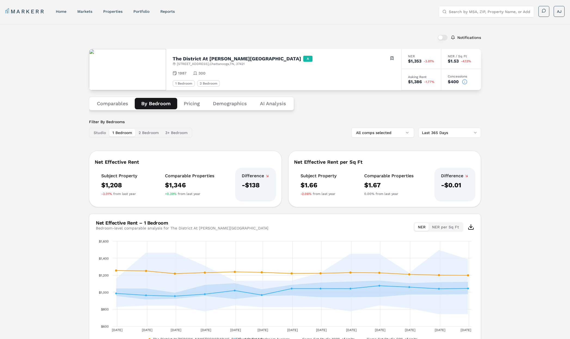
click at [115, 134] on button "1 Bedroom" at bounding box center [122, 133] width 26 height 8
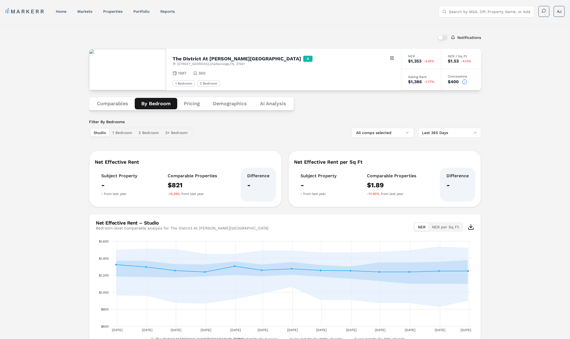
click at [97, 134] on button "Studio" at bounding box center [99, 133] width 19 height 8
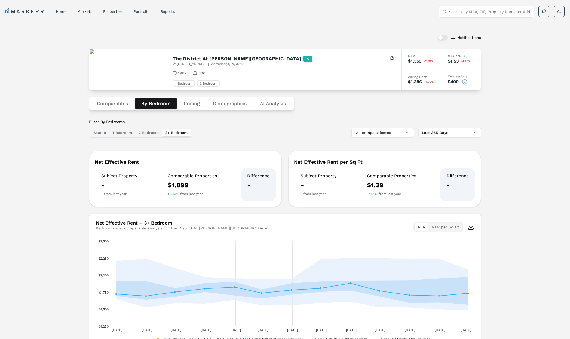
click at [188, 132] on button "3+ Bedroom" at bounding box center [176, 133] width 29 height 8
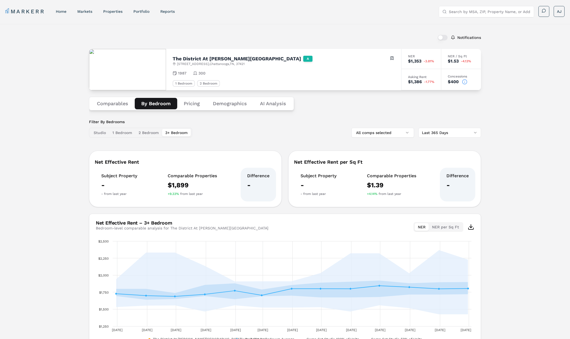
click at [109, 105] on button "Comparables" at bounding box center [112, 103] width 44 height 11
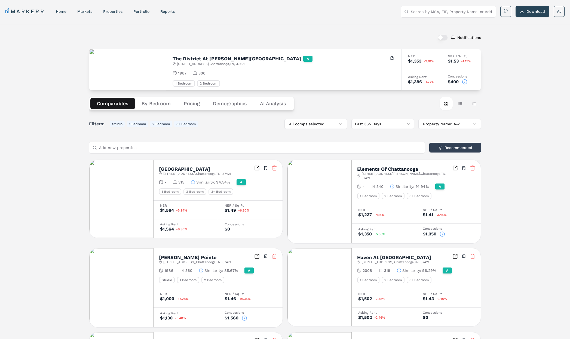
click at [156, 107] on button "By Bedroom" at bounding box center [156, 103] width 42 height 11
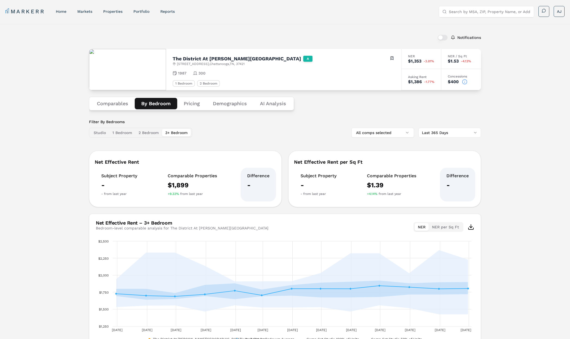
click at [466, 83] on circle at bounding box center [464, 81] width 5 height 5
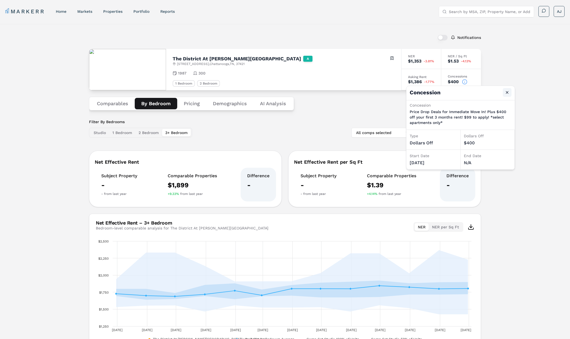
click at [507, 93] on button "Close" at bounding box center [506, 92] width 9 height 9
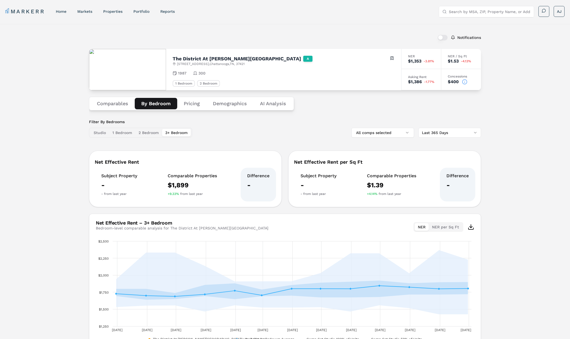
click at [464, 81] on icon at bounding box center [464, 81] width 5 height 5
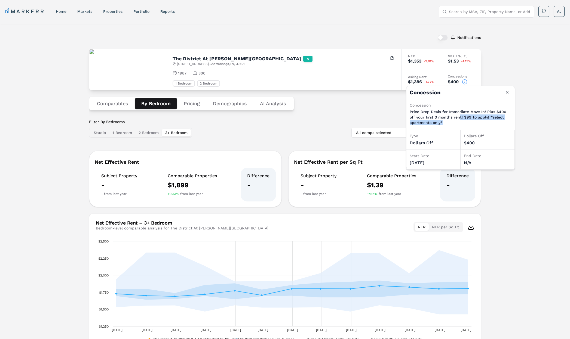
drag, startPoint x: 446, startPoint y: 121, endPoint x: 459, endPoint y: 118, distance: 13.1
click at [459, 118] on p "Price Drop Deals for Immediate Move In! Plus $400 off your first 3 months rent!…" at bounding box center [460, 117] width 102 height 16
click at [459, 119] on p "Price Drop Deals for Immediate Move In! Plus $400 off your first 3 months rent!…" at bounding box center [460, 117] width 102 height 16
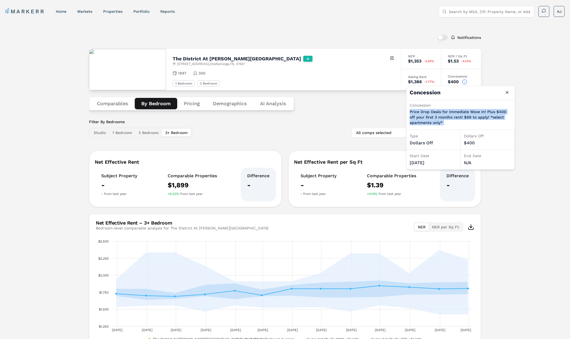
click at [459, 119] on p "Price Drop Deals for Immediate Move In! Plus $400 off your first 3 months rent!…" at bounding box center [460, 117] width 102 height 16
click at [345, 97] on div "Comparables By Bedroom Pricing Demographics AI Analysis" at bounding box center [285, 103] width 392 height 27
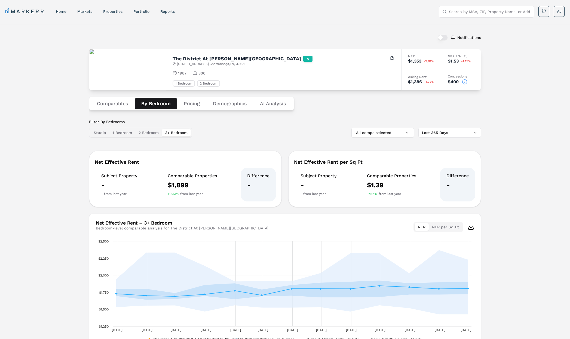
click at [218, 102] on button "Demographics" at bounding box center [229, 103] width 47 height 11
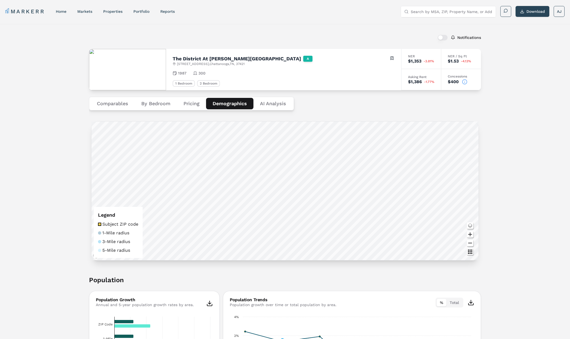
click at [193, 107] on button "Pricing" at bounding box center [191, 103] width 29 height 11
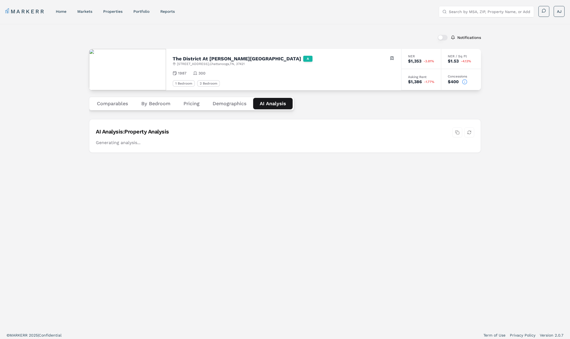
click at [277, 103] on Analysis "AI Analysis" at bounding box center [272, 103] width 39 height 11
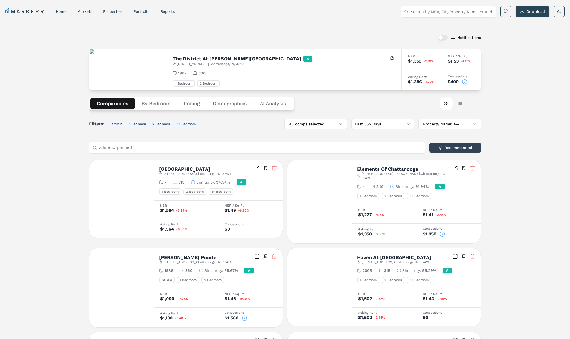
click at [119, 106] on button "Comparables" at bounding box center [112, 103] width 45 height 11
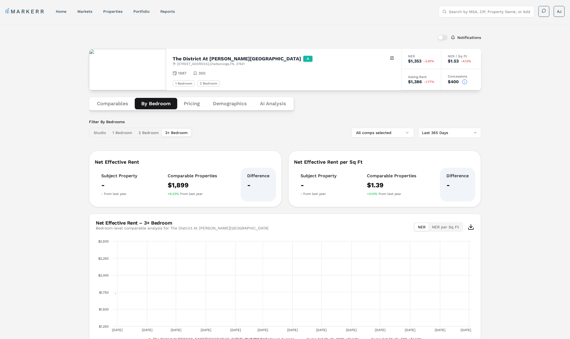
click at [150, 101] on button "By Bedroom" at bounding box center [156, 103] width 42 height 11
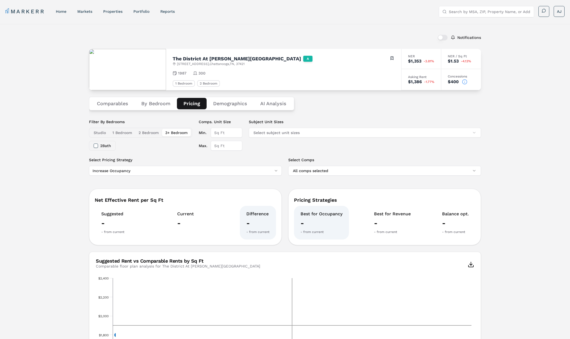
click at [190, 103] on button "Pricing" at bounding box center [192, 103] width 30 height 11
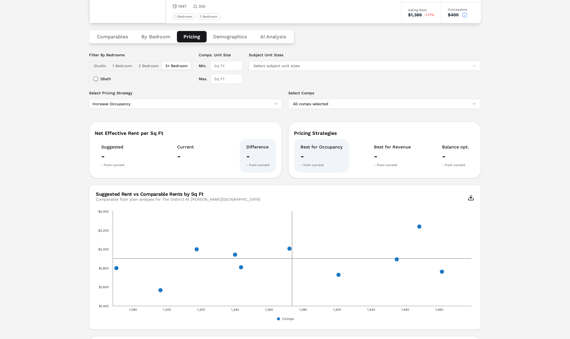
scroll to position [64, 0]
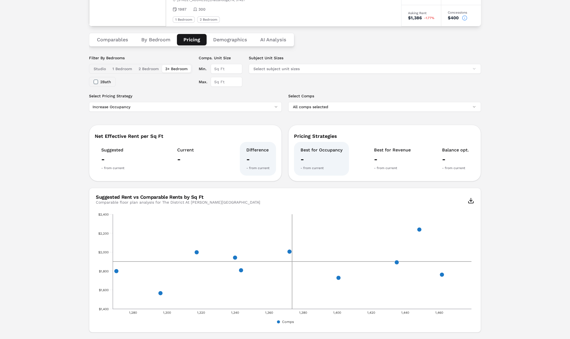
click at [145, 72] on button "2 Bedroom" at bounding box center [148, 69] width 27 height 8
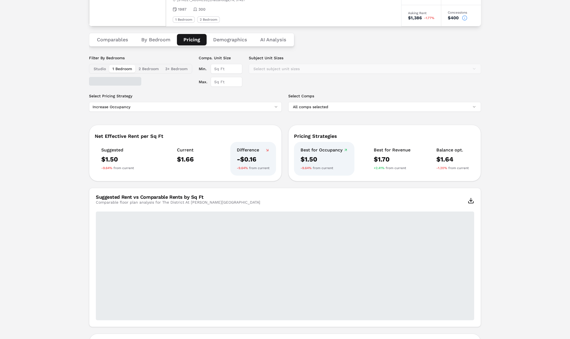
click at [122, 69] on button "1 Bedroom" at bounding box center [122, 69] width 26 height 8
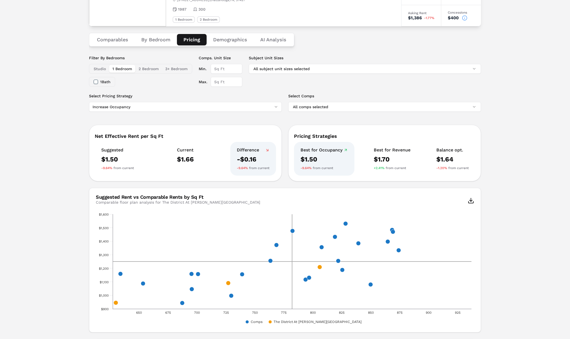
click at [103, 70] on button "Studio" at bounding box center [99, 69] width 19 height 8
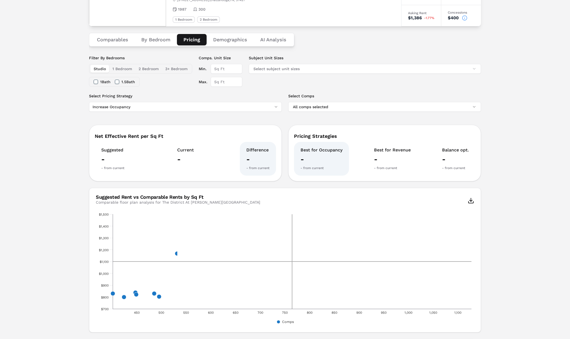
click at [114, 44] on button "Comparables" at bounding box center [112, 39] width 44 height 11
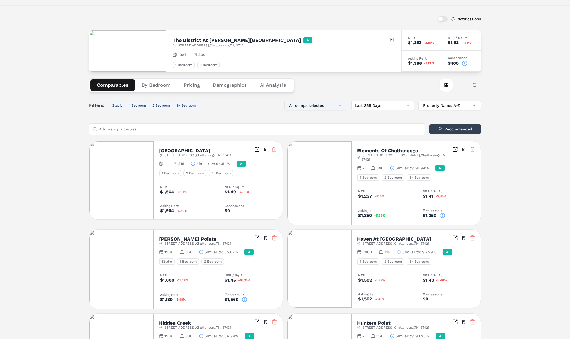
scroll to position [0, 0]
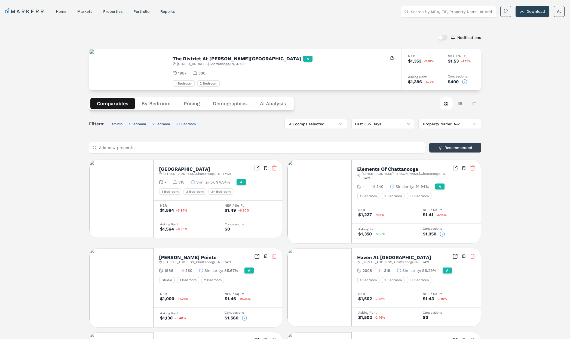
click at [254, 166] on icon "Inspect Comparables" at bounding box center [256, 167] width 5 height 5
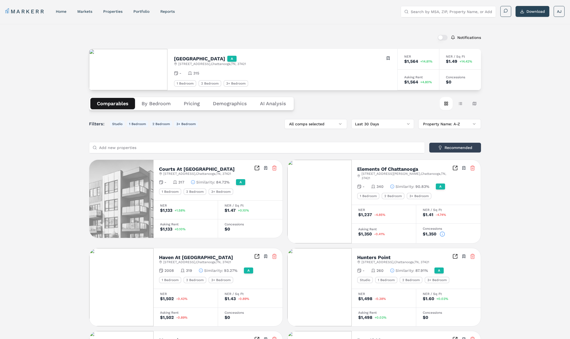
click at [154, 105] on button "By Bedroom" at bounding box center [156, 103] width 42 height 11
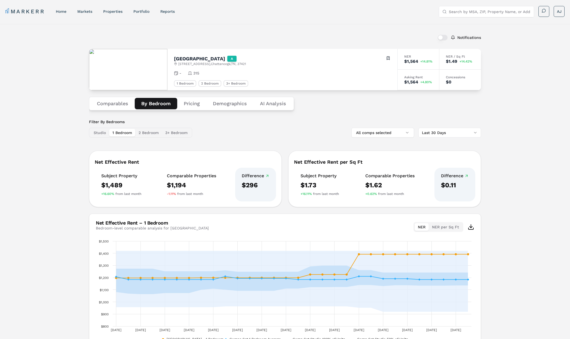
click at [113, 102] on button "Comparables" at bounding box center [112, 103] width 44 height 11
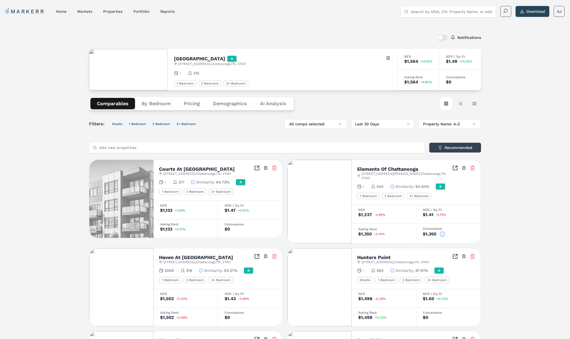
drag, startPoint x: 151, startPoint y: 68, endPoint x: 340, endPoint y: 1, distance: 200.5
click at [0, 0] on div "MARKERR home markets properties Portfolio reports Search by MSA, ZIP, Property …" at bounding box center [285, 304] width 570 height 608
drag, startPoint x: 250, startPoint y: 121, endPoint x: 216, endPoint y: 3, distance: 123.3
click at [0, 0] on div "MARKERR home markets properties Portfolio reports Search by MSA, ZIP, Property …" at bounding box center [285, 304] width 570 height 608
